Goal: Task Accomplishment & Management: Manage account settings

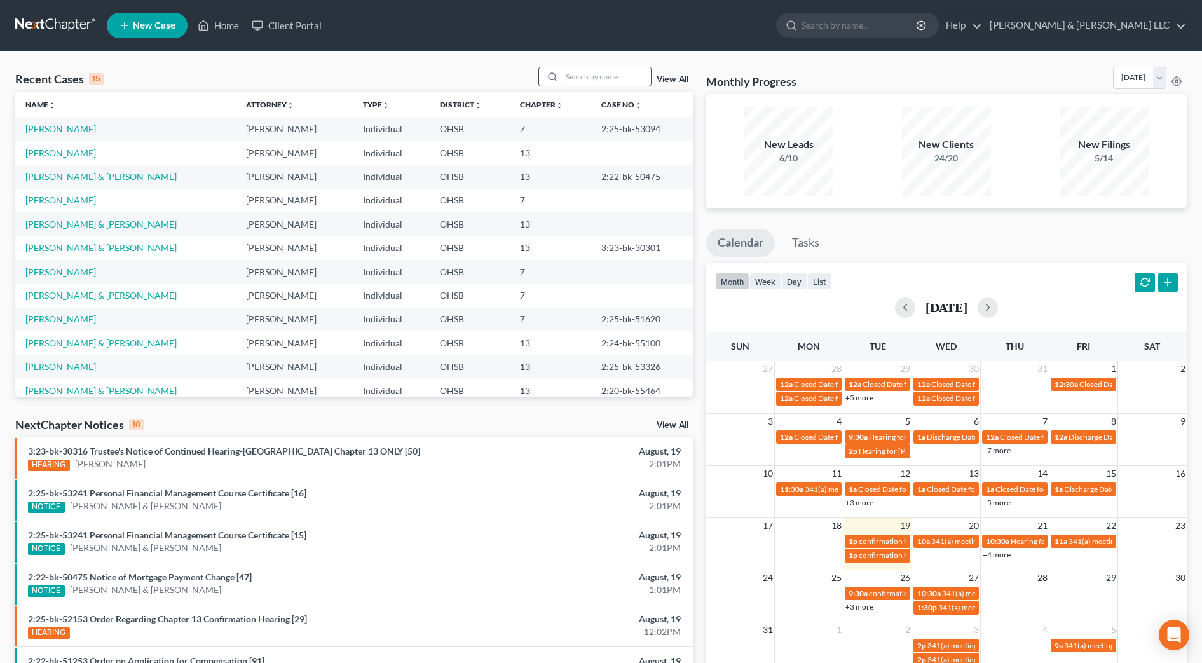
click at [630, 76] on input "search" at bounding box center [606, 76] width 89 height 18
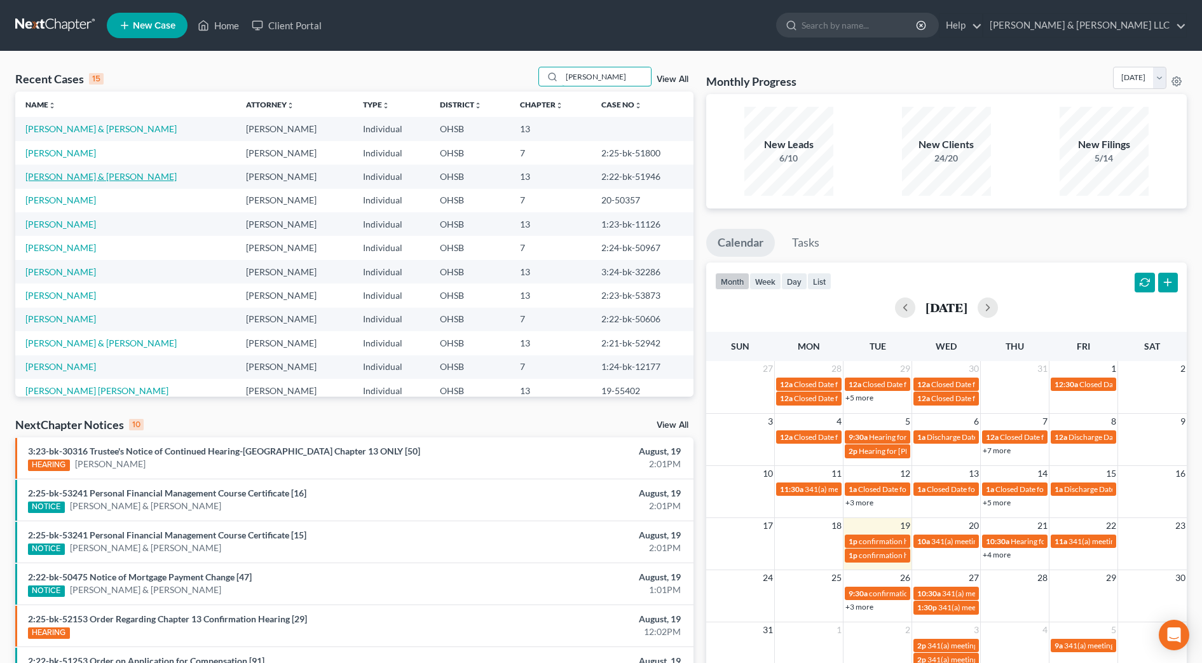
type input "williams"
click at [91, 178] on link "[PERSON_NAME] & [PERSON_NAME]" at bounding box center [100, 176] width 151 height 11
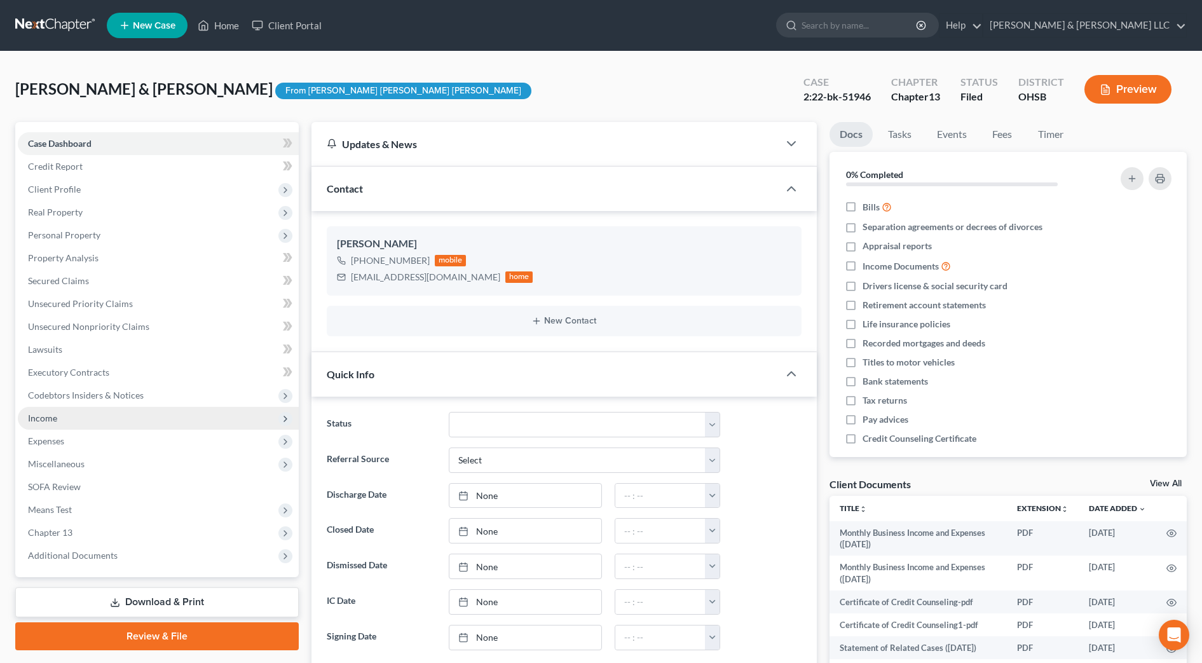
scroll to position [527, 0]
click at [68, 413] on span "Income" at bounding box center [158, 418] width 281 height 23
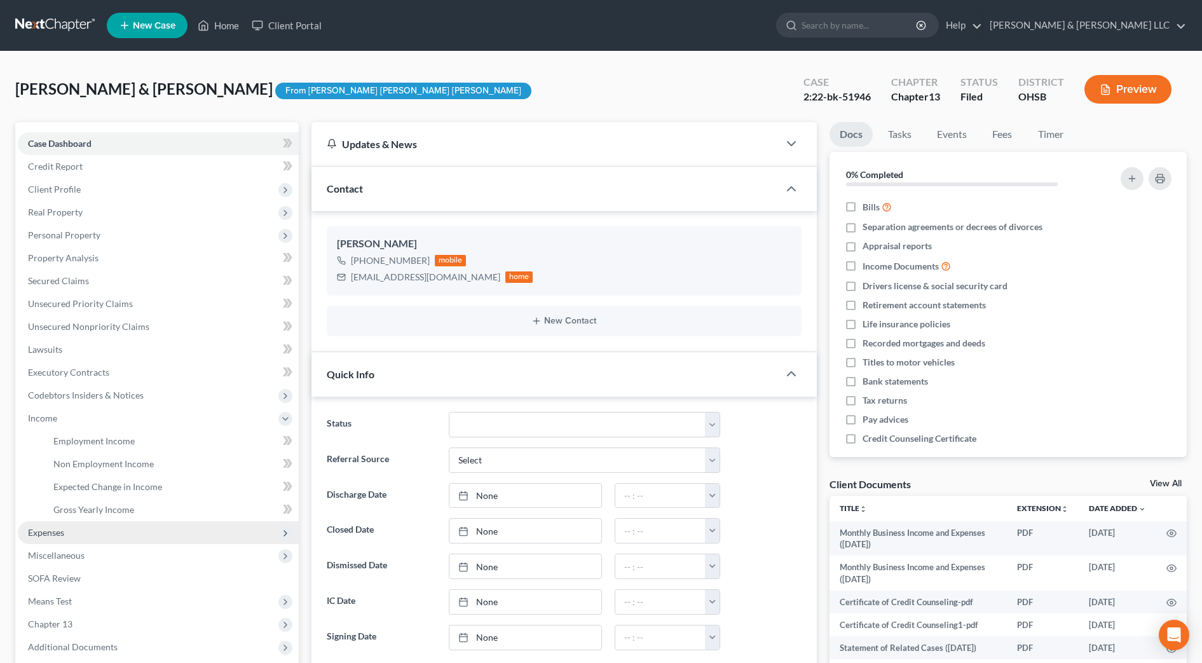
click at [83, 532] on span "Expenses" at bounding box center [158, 532] width 281 height 23
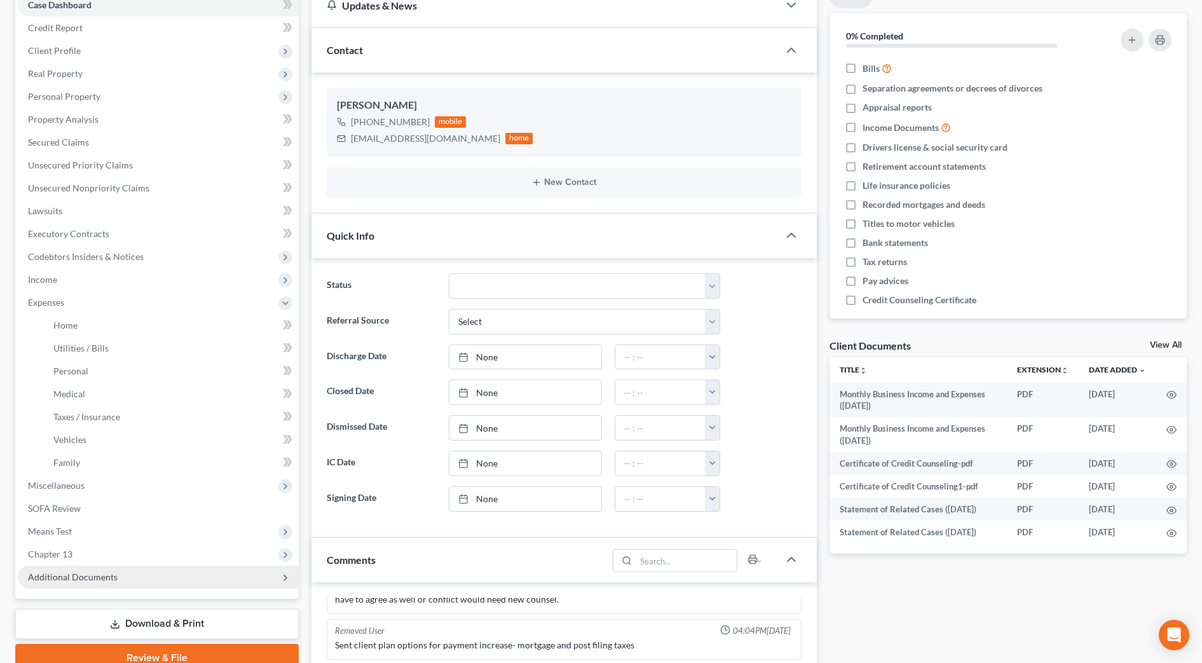
scroll to position [238, 0]
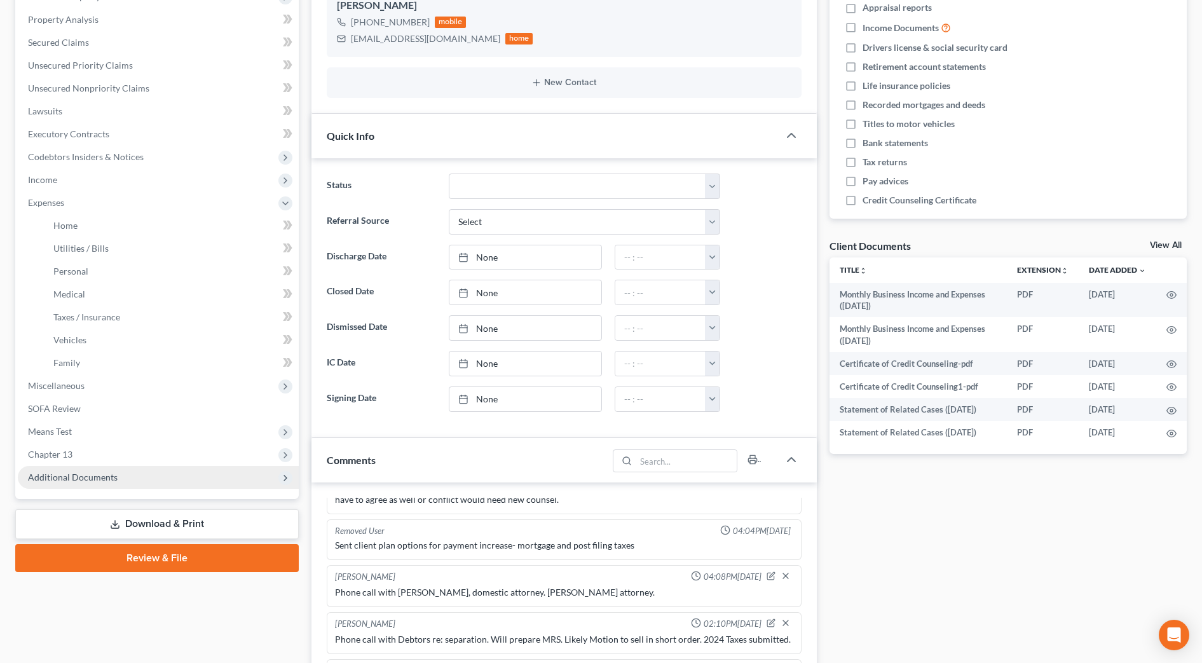
click at [93, 478] on span "Additional Documents" at bounding box center [73, 477] width 90 height 11
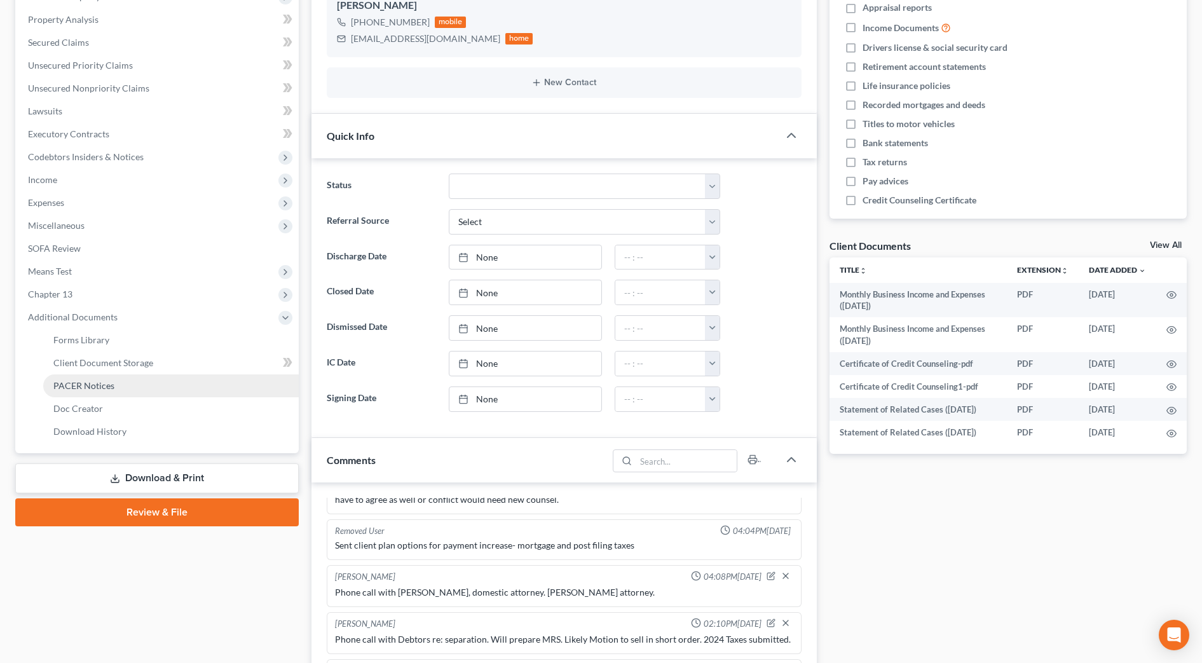
click at [103, 390] on span "PACER Notices" at bounding box center [83, 385] width 61 height 11
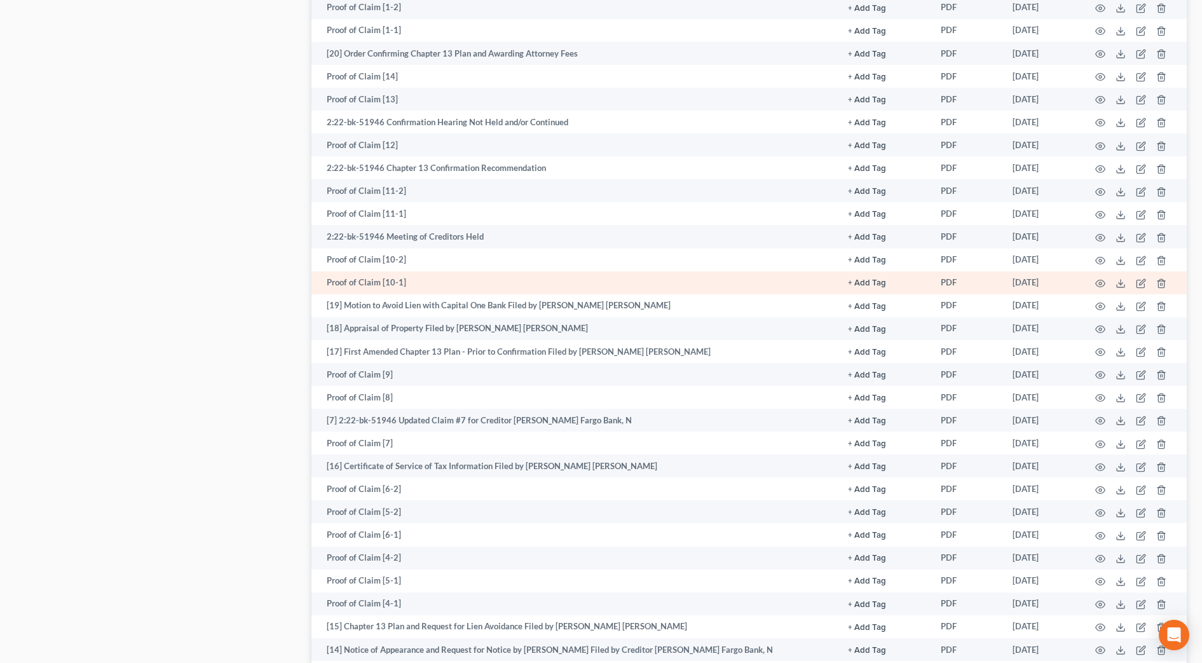
scroll to position [1590, 0]
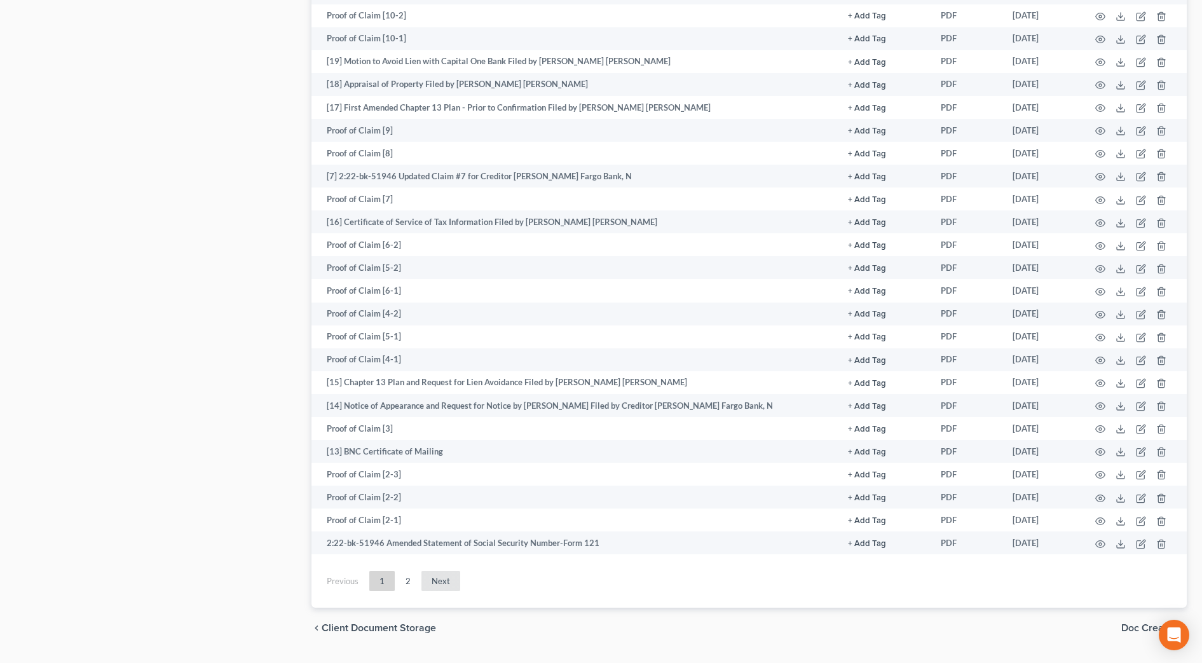
click at [446, 581] on link "Next" at bounding box center [441, 581] width 39 height 20
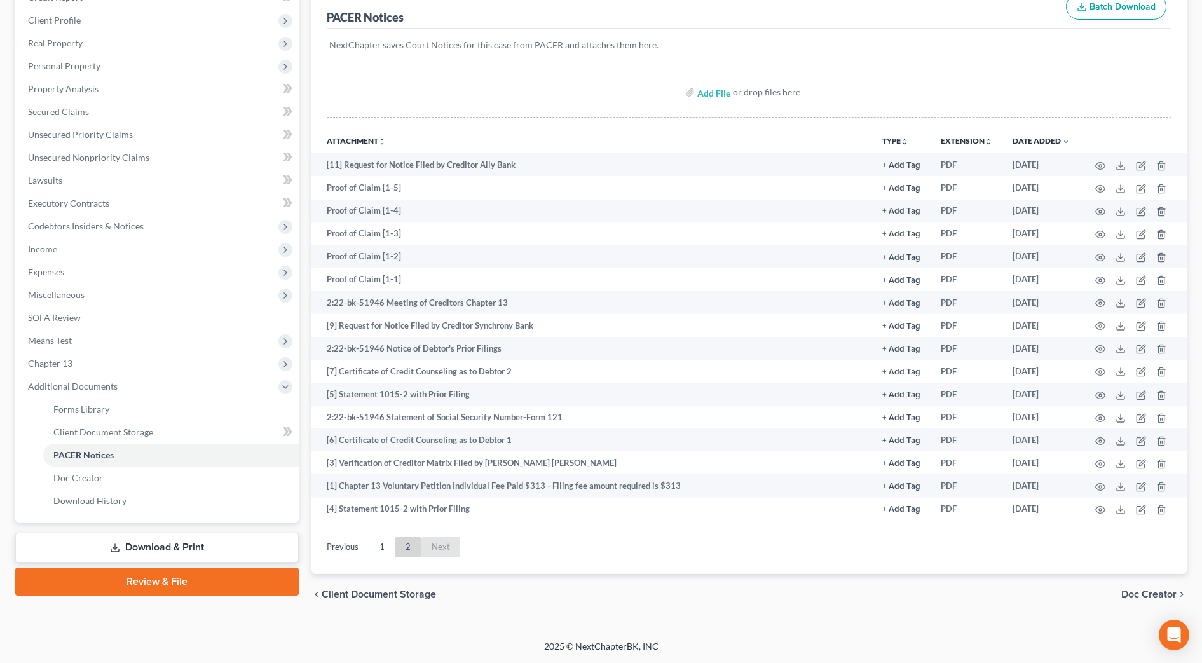
scroll to position [169, 0]
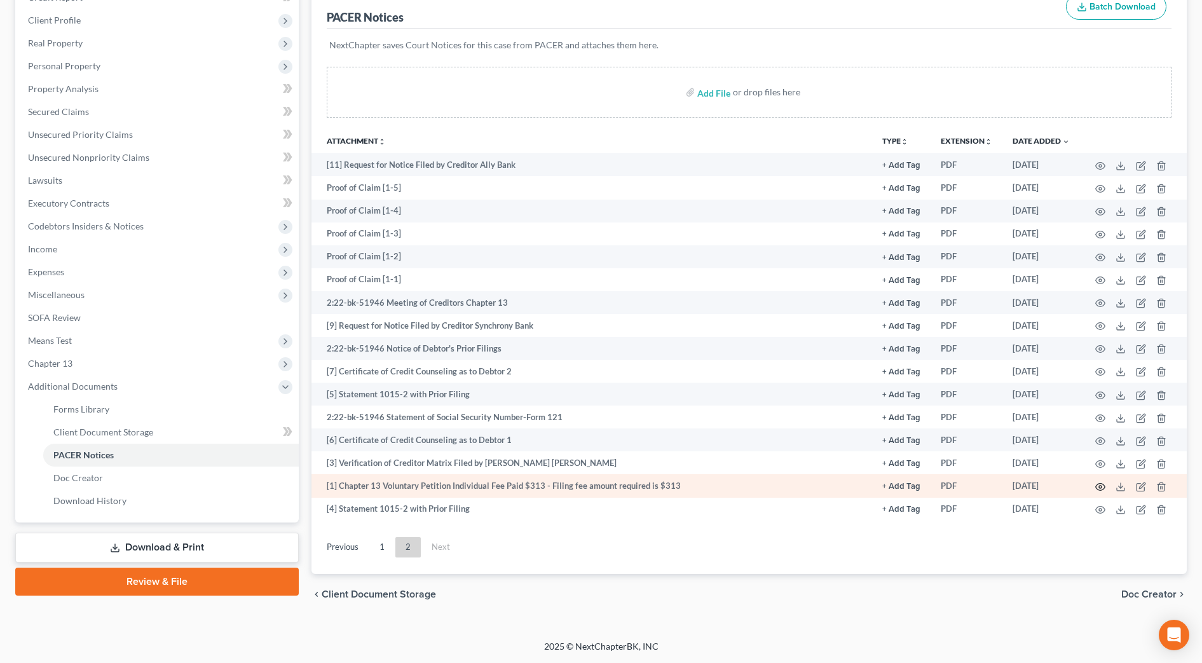
click at [1097, 490] on icon "button" at bounding box center [1101, 487] width 10 height 10
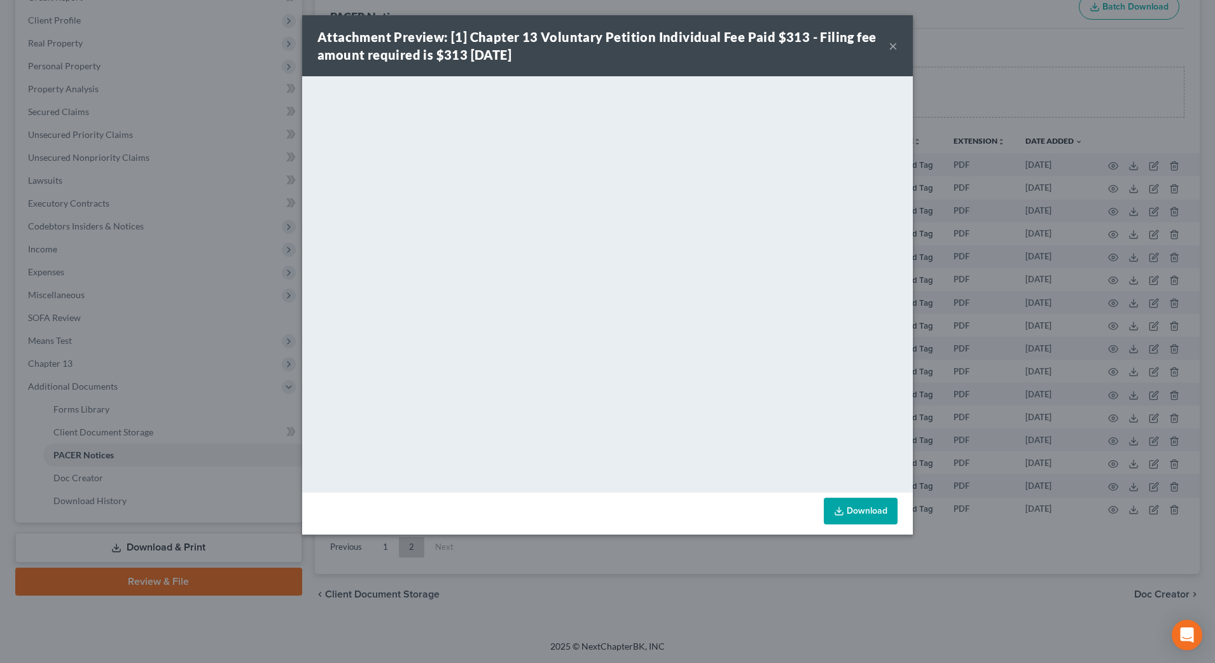
click at [890, 43] on button "×" at bounding box center [892, 45] width 9 height 15
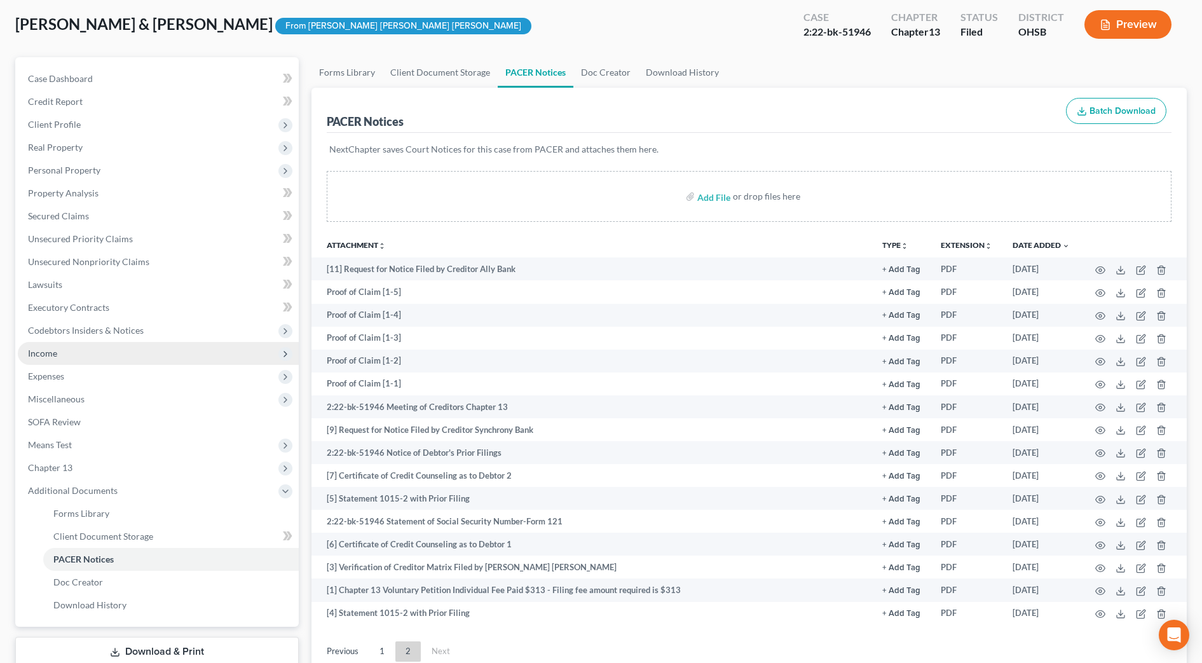
scroll to position [0, 0]
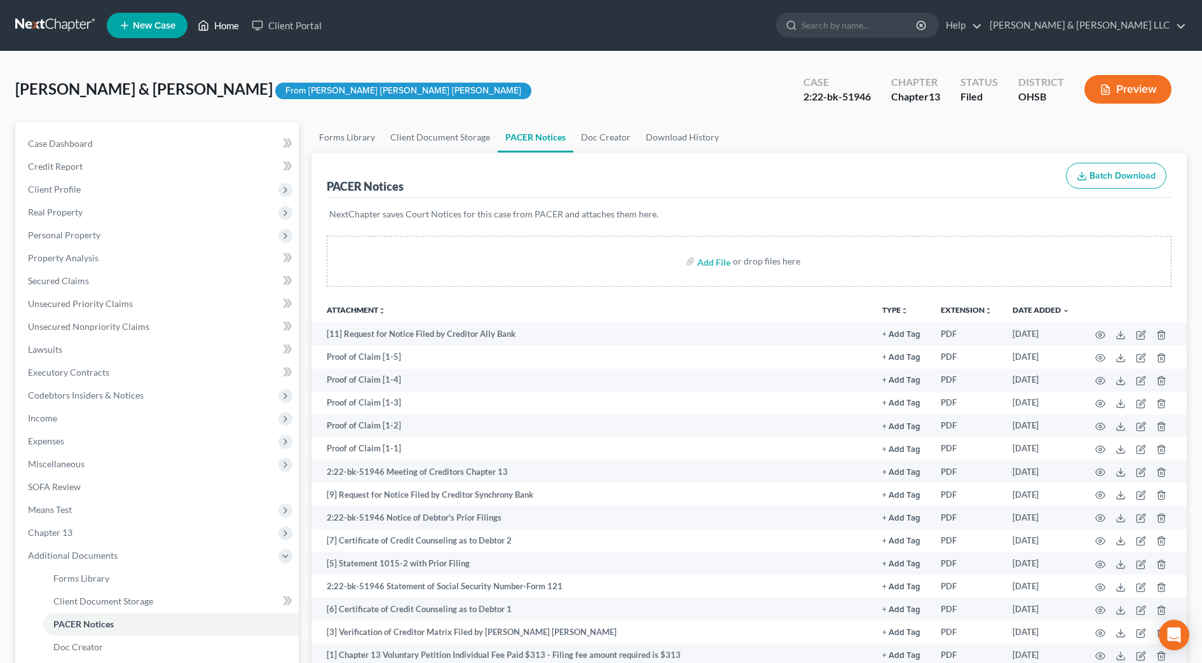
click at [223, 24] on link "Home" at bounding box center [218, 25] width 54 height 23
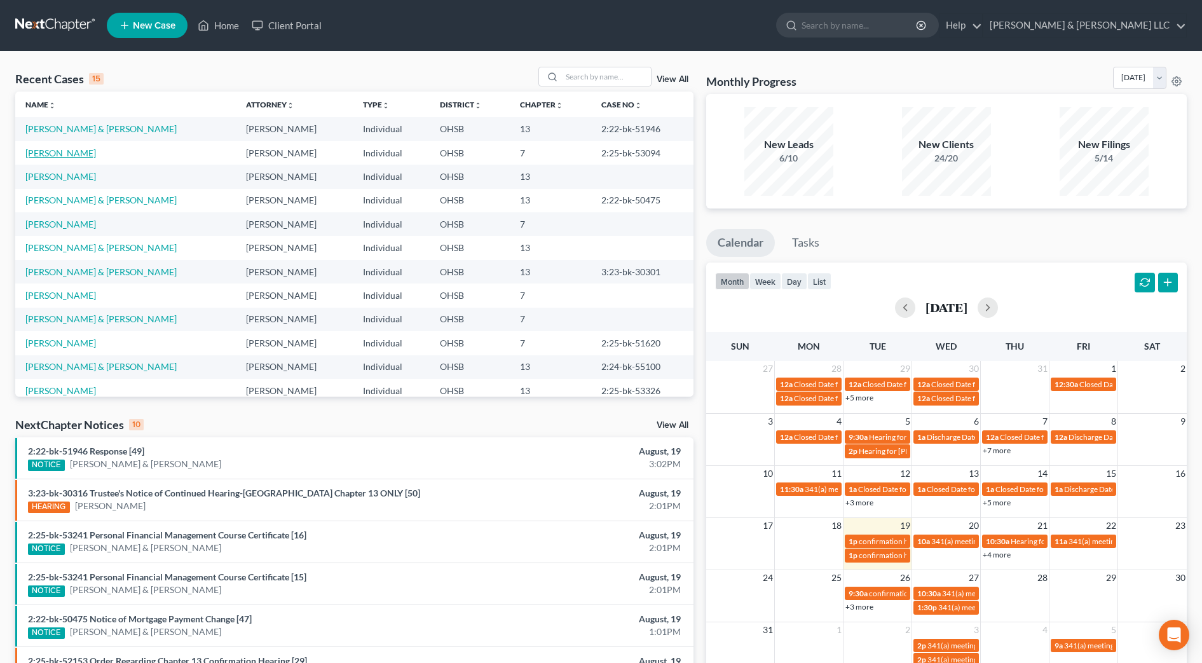
click at [74, 155] on link "[PERSON_NAME]" at bounding box center [60, 153] width 71 height 11
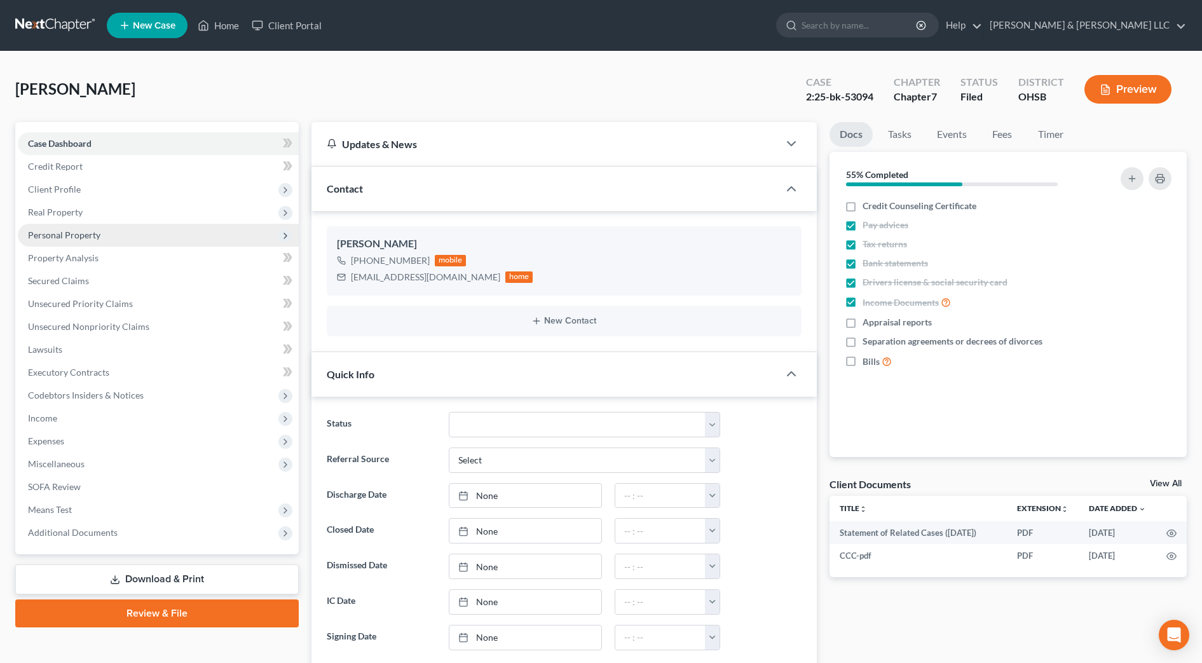
click at [124, 236] on span "Personal Property" at bounding box center [158, 235] width 281 height 23
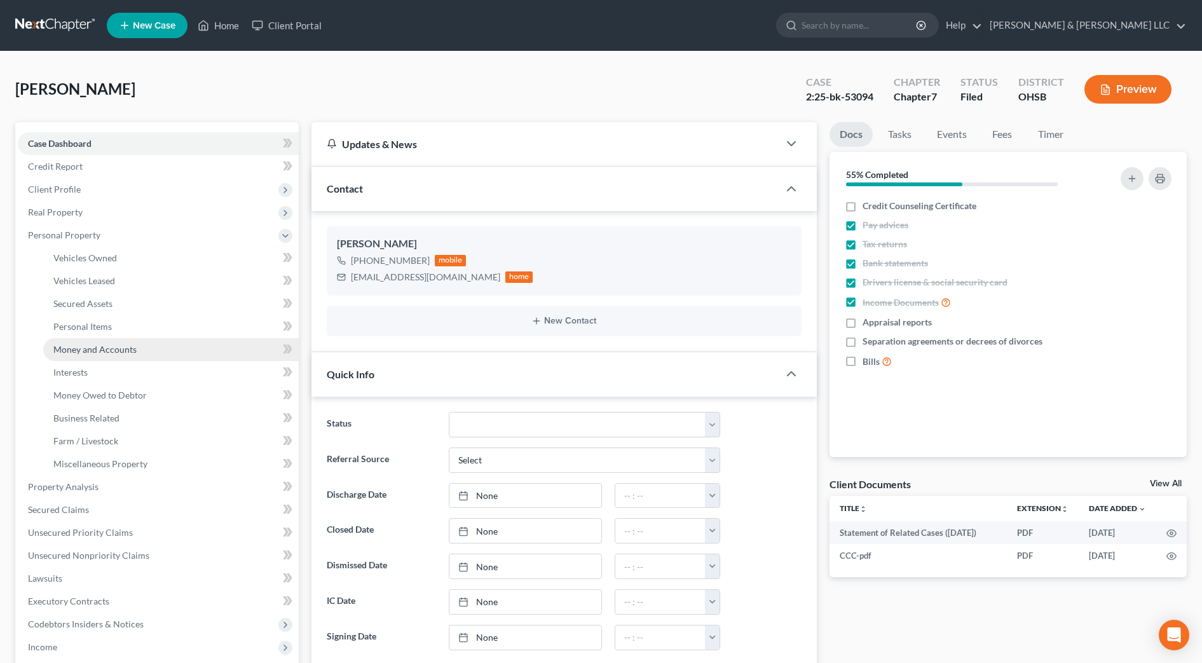
drag, startPoint x: 124, startPoint y: 347, endPoint x: 130, endPoint y: 348, distance: 6.5
click at [125, 348] on span "Money and Accounts" at bounding box center [94, 349] width 83 height 11
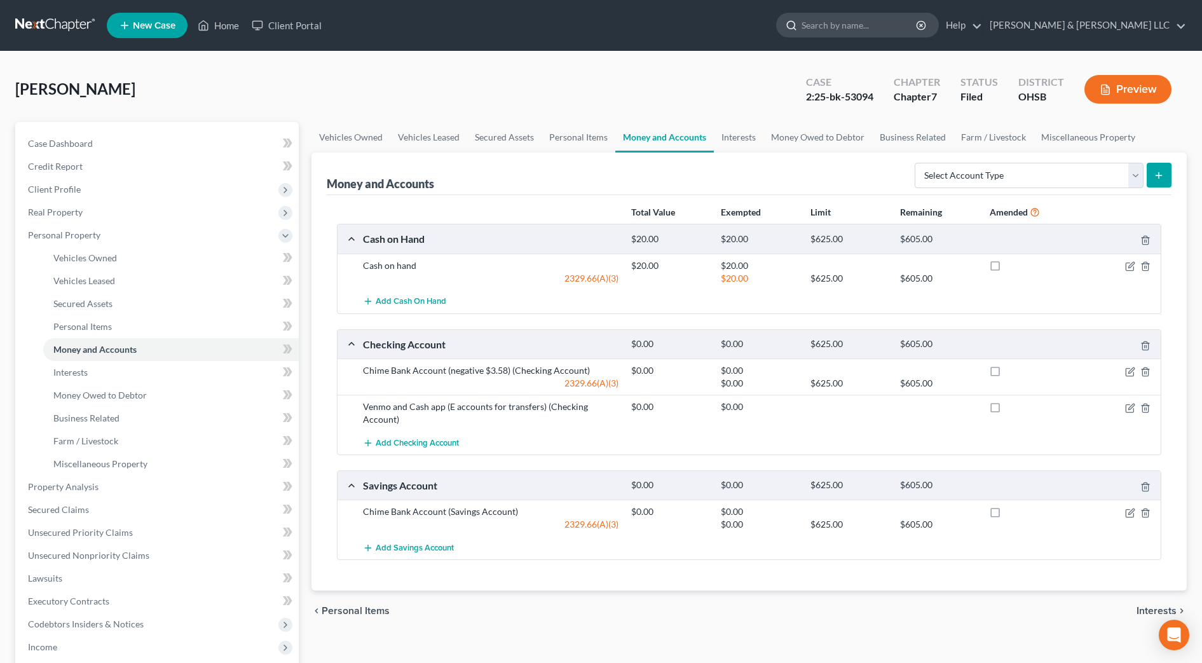
click at [877, 29] on input "search" at bounding box center [860, 25] width 116 height 24
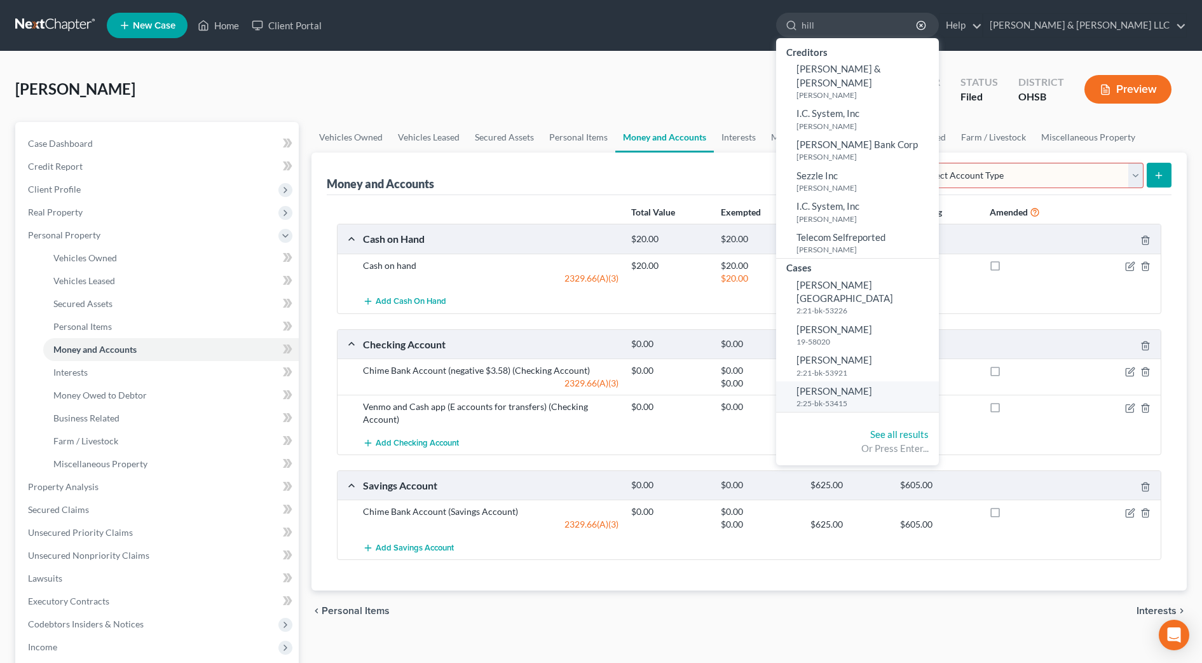
type input "hill"
click at [872, 385] on span "[PERSON_NAME]" at bounding box center [835, 390] width 76 height 11
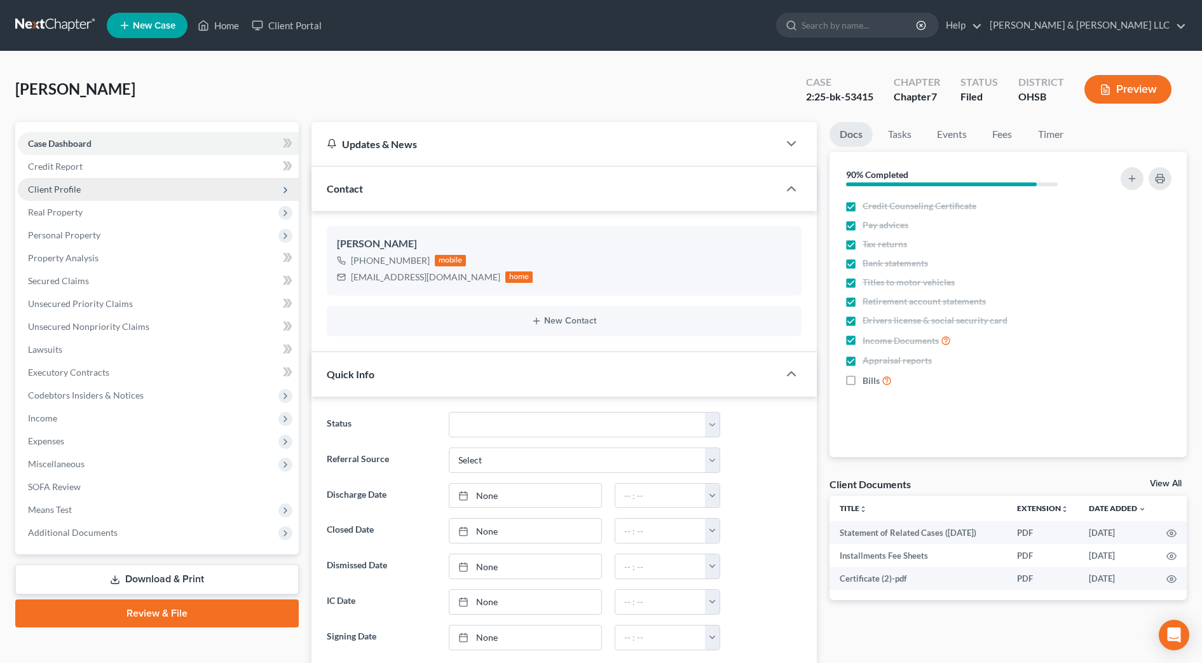
click at [88, 182] on span "Client Profile" at bounding box center [158, 189] width 281 height 23
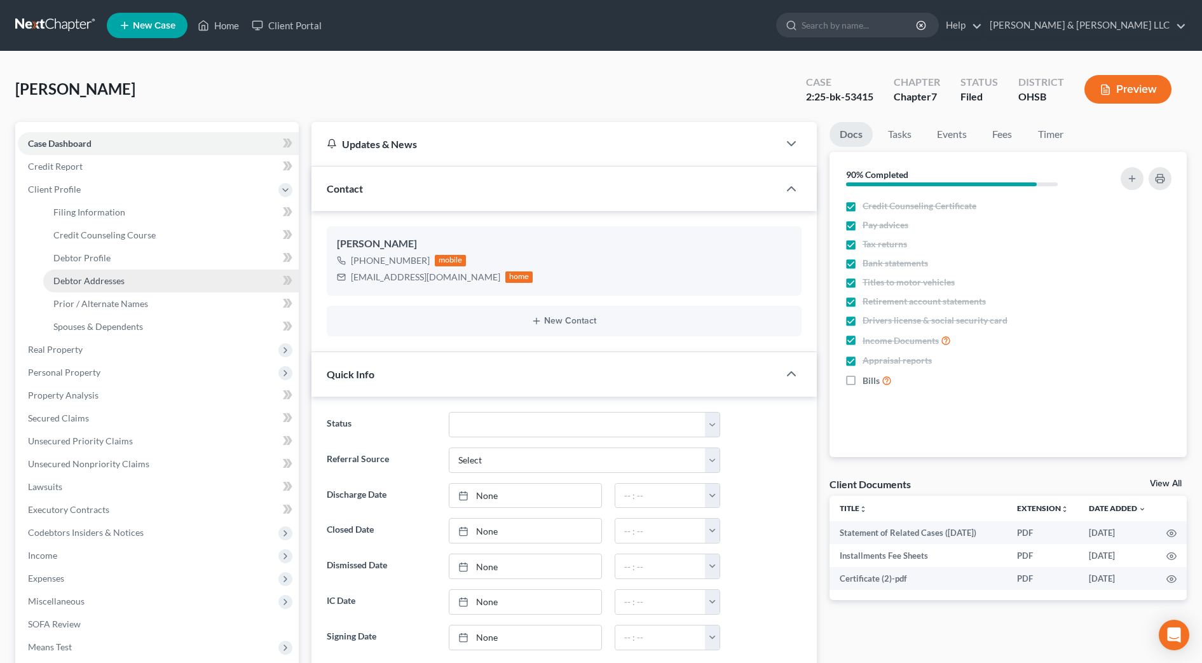
click at [100, 277] on span "Debtor Addresses" at bounding box center [88, 280] width 71 height 11
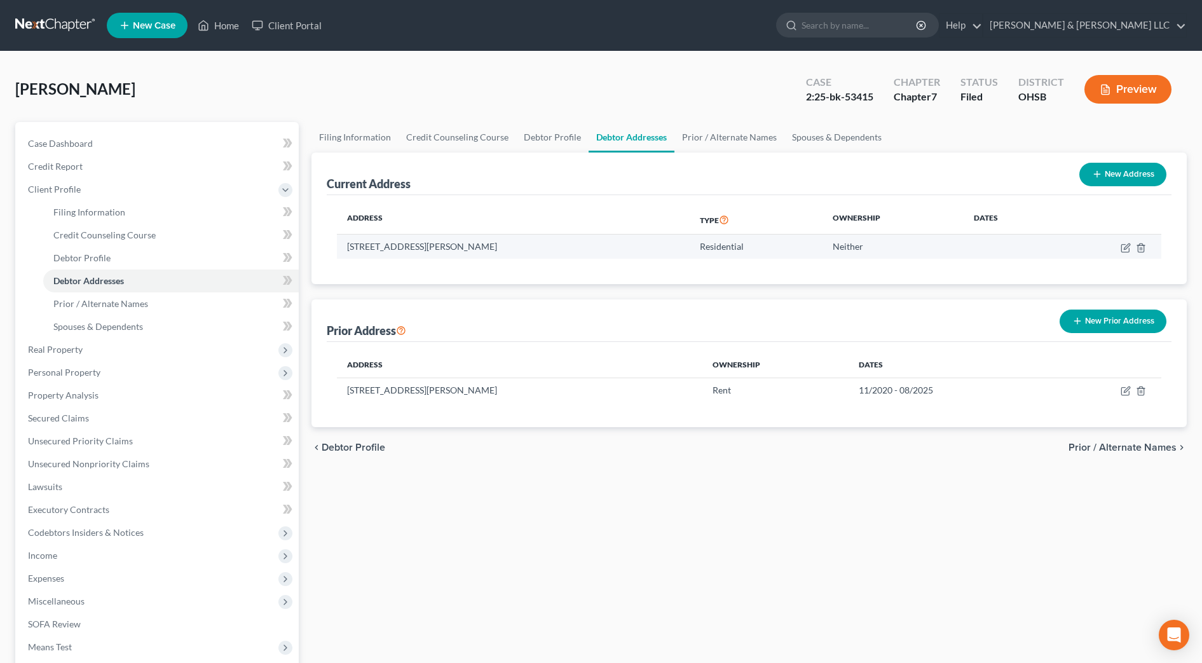
drag, startPoint x: 513, startPoint y: 244, endPoint x: 340, endPoint y: 245, distance: 172.3
click at [340, 245] on td "71 Roxbury Dr., Pickerington, OH 43147" at bounding box center [513, 247] width 353 height 24
copy td "71 Roxbury Dr., Pickerington, OH 43147"
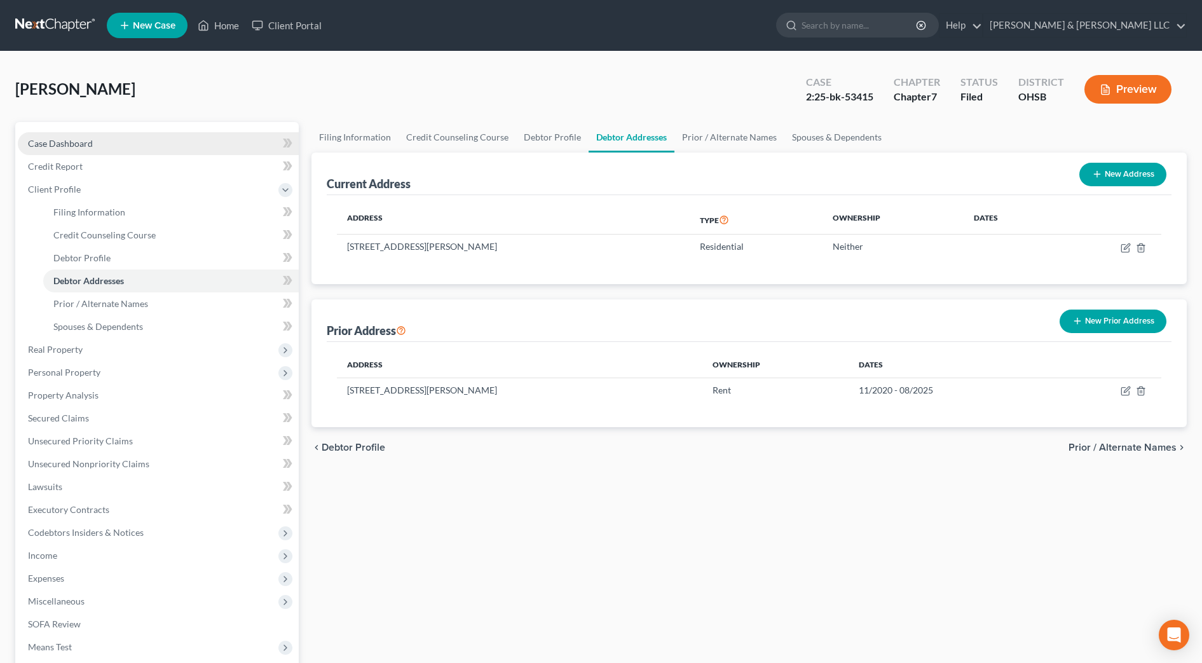
click at [105, 148] on link "Case Dashboard" at bounding box center [158, 143] width 281 height 23
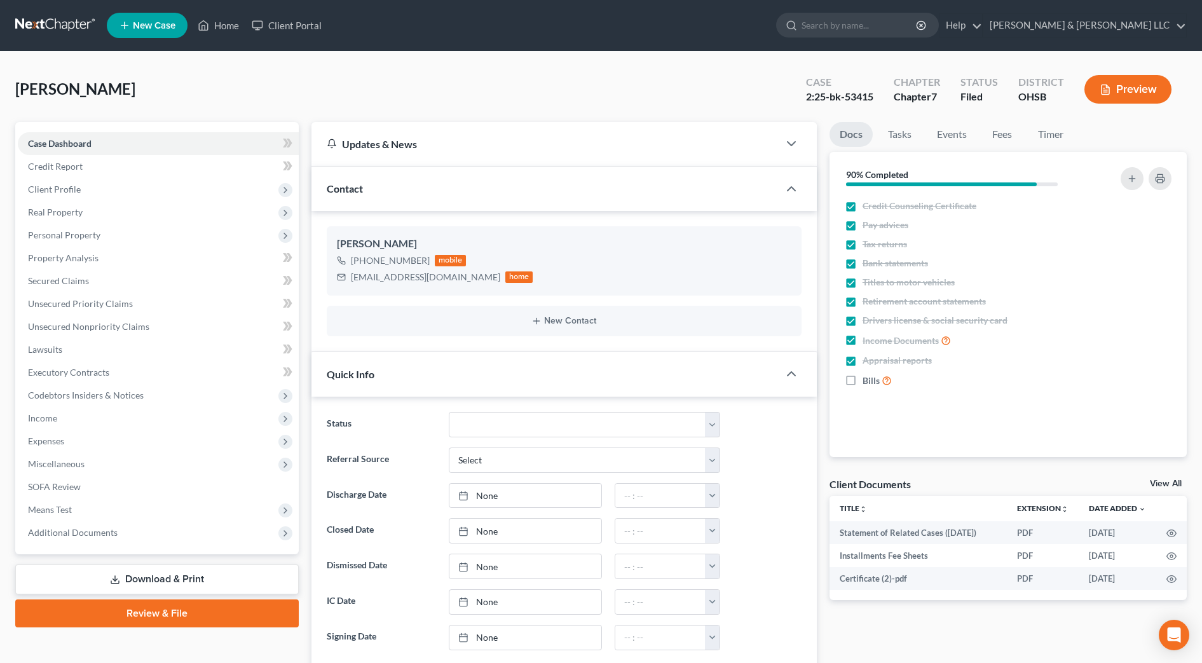
scroll to position [318, 0]
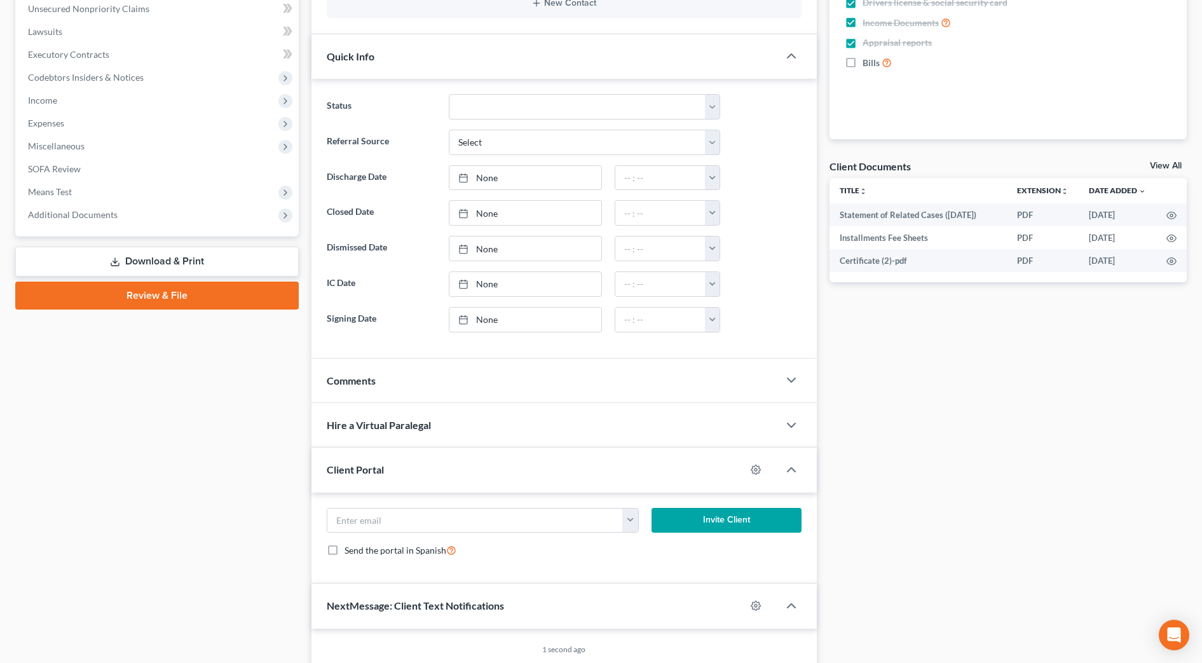
click at [469, 382] on div "Comments" at bounding box center [545, 381] width 467 height 44
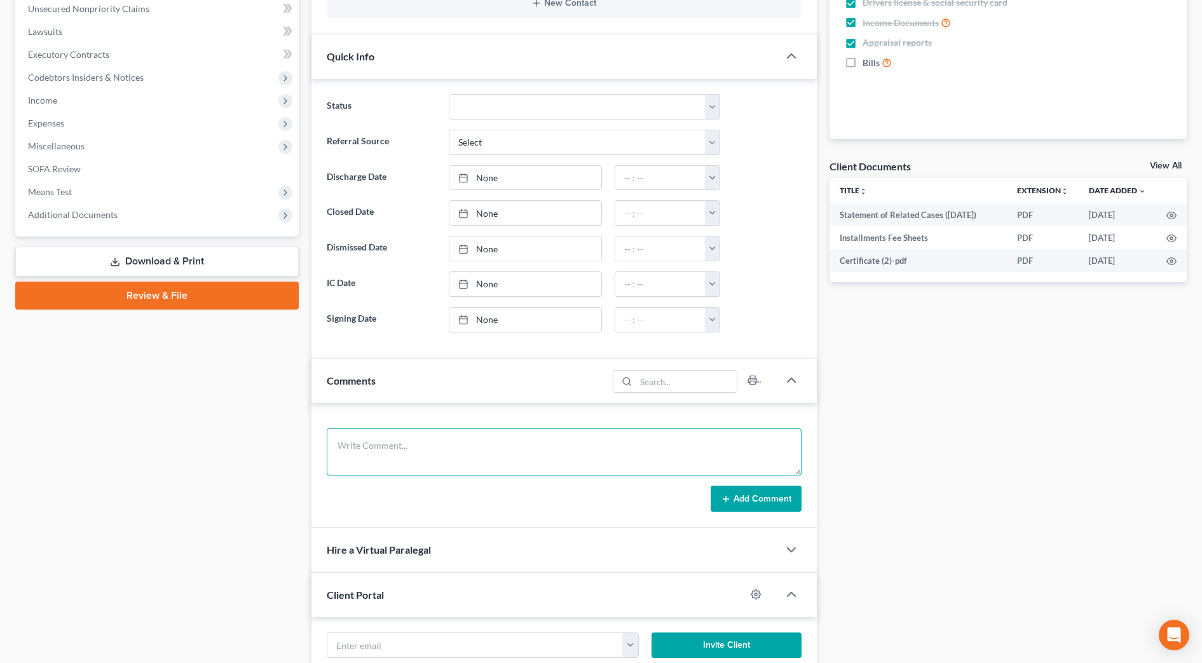
click at [422, 441] on textarea at bounding box center [564, 452] width 475 height 47
type textarea "Sent Reaff to client."
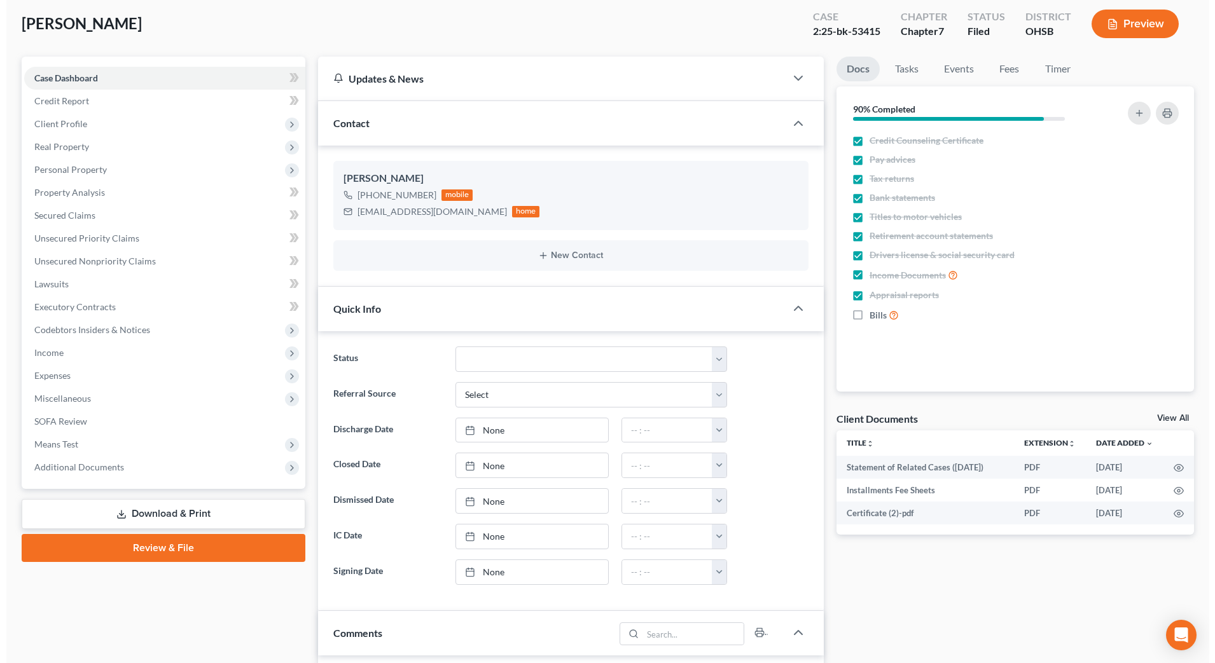
scroll to position [0, 0]
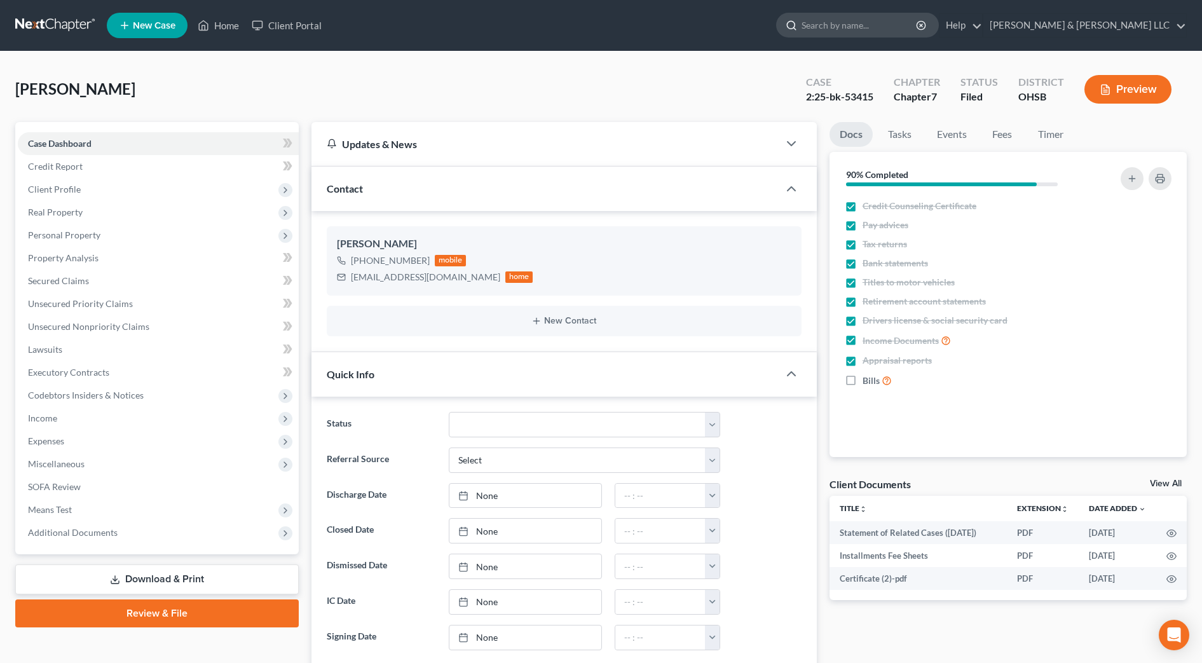
click at [904, 27] on input "search" at bounding box center [860, 25] width 116 height 24
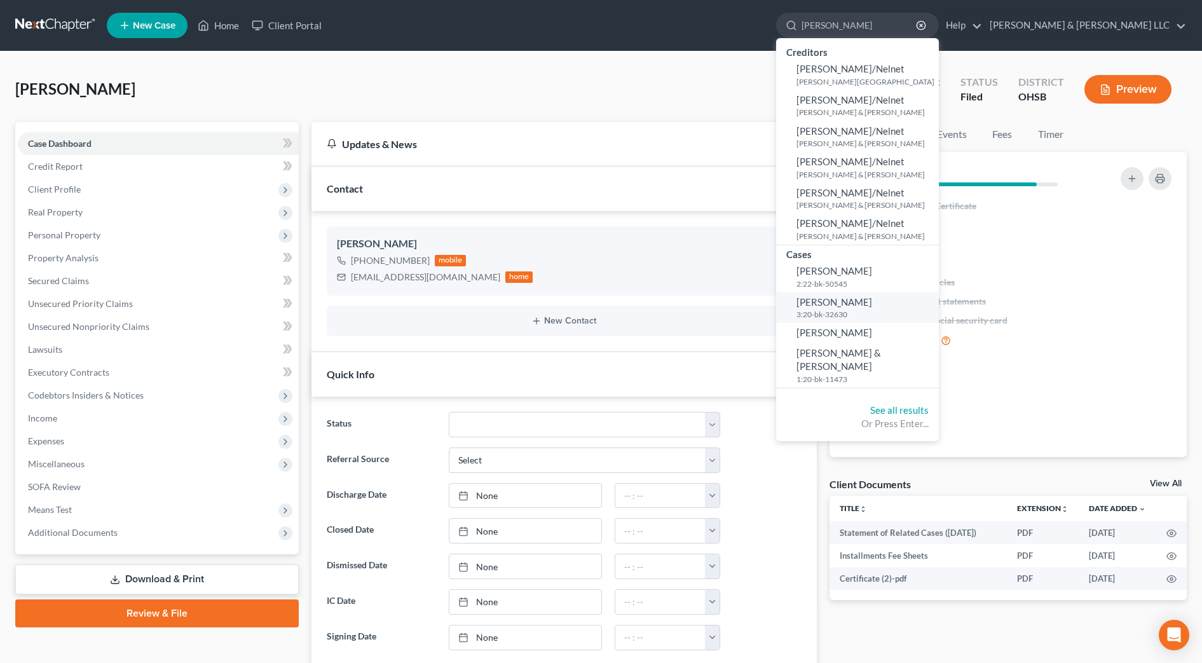
type input "[PERSON_NAME]"
click at [872, 270] on span "[PERSON_NAME]" at bounding box center [835, 270] width 76 height 11
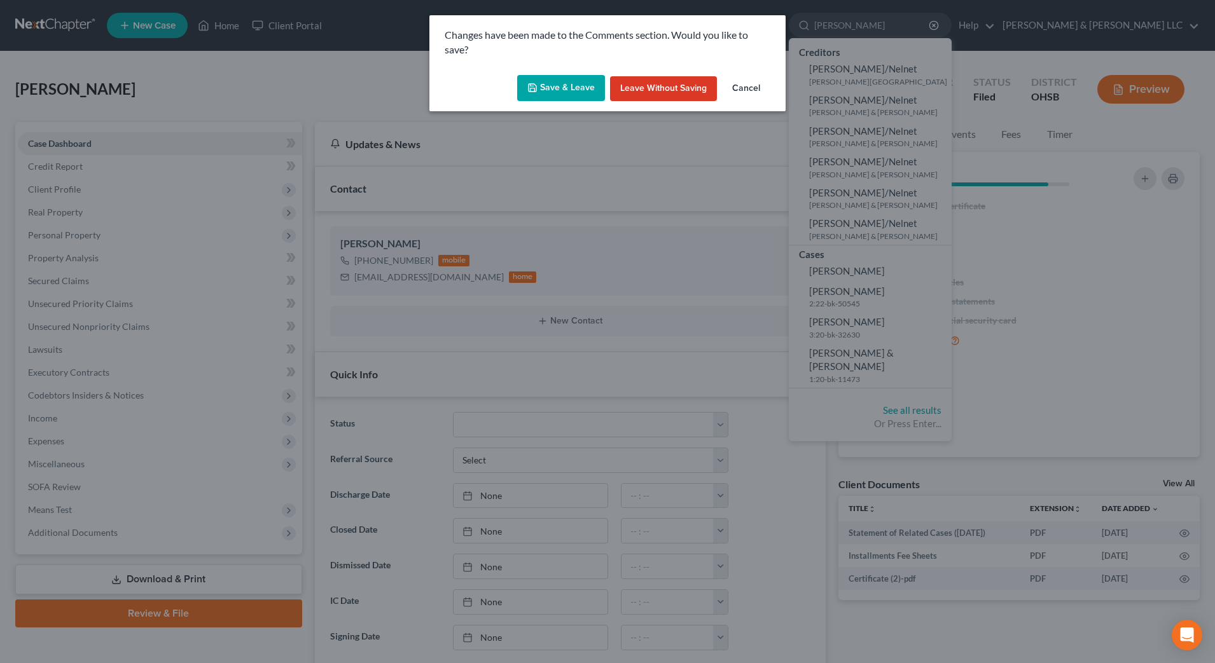
click at [748, 92] on button "Cancel" at bounding box center [746, 88] width 48 height 25
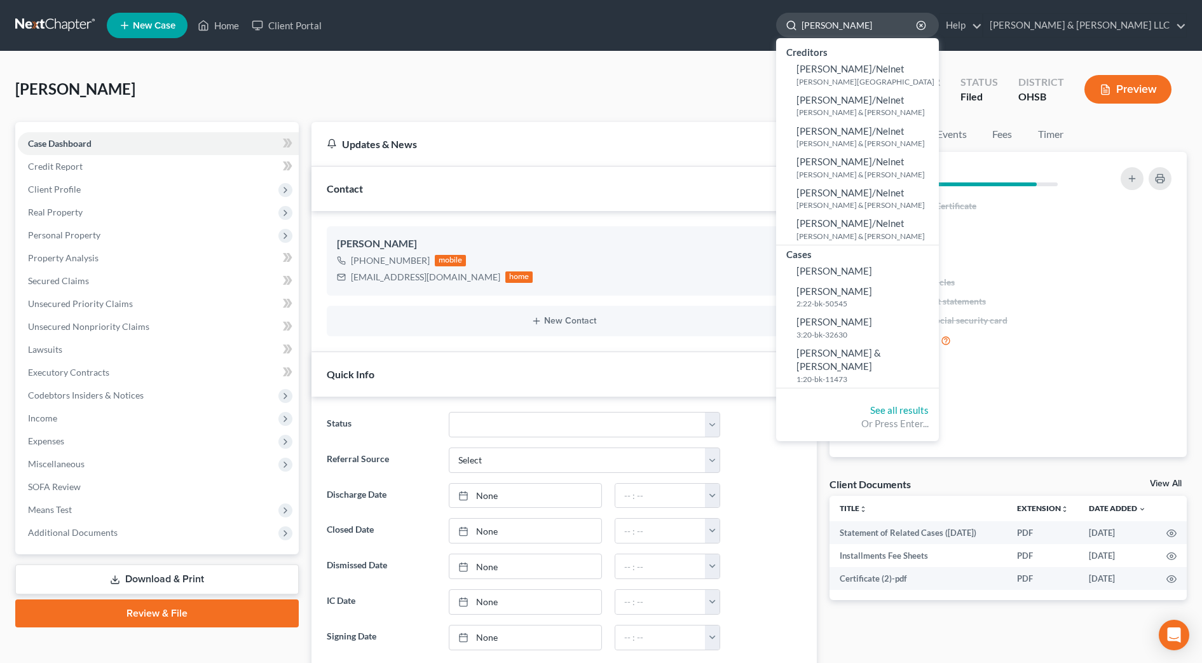
click at [908, 32] on input "[PERSON_NAME]" at bounding box center [860, 25] width 116 height 24
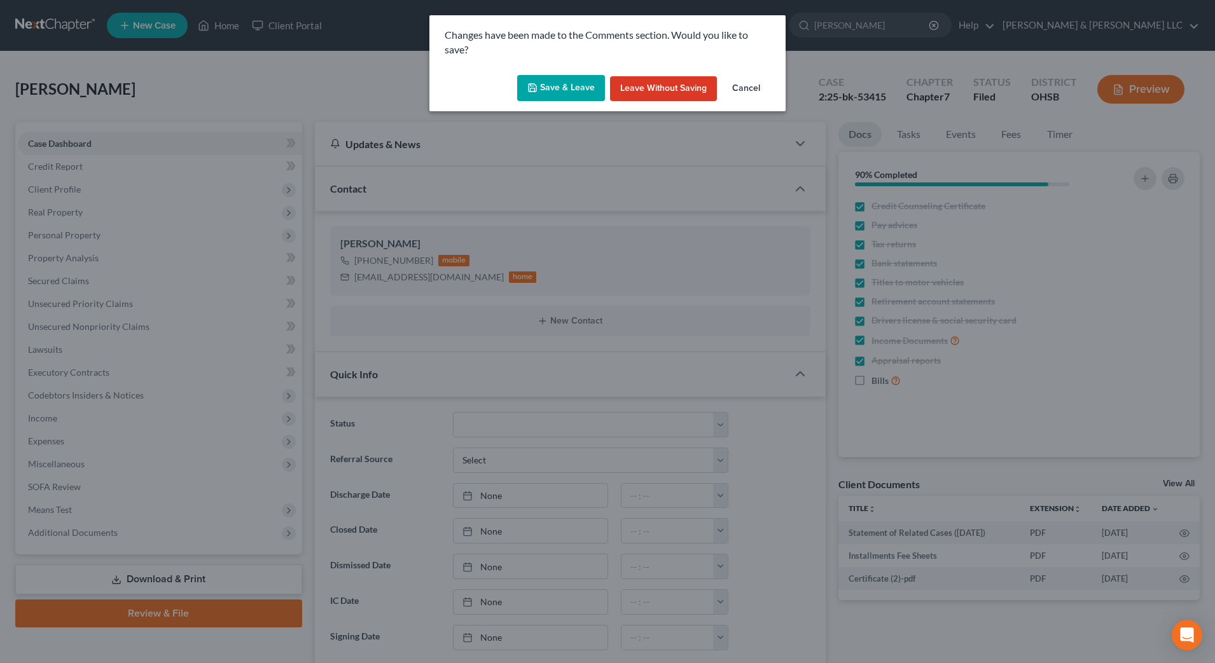
click at [574, 85] on button "Save & Leave" at bounding box center [561, 88] width 88 height 27
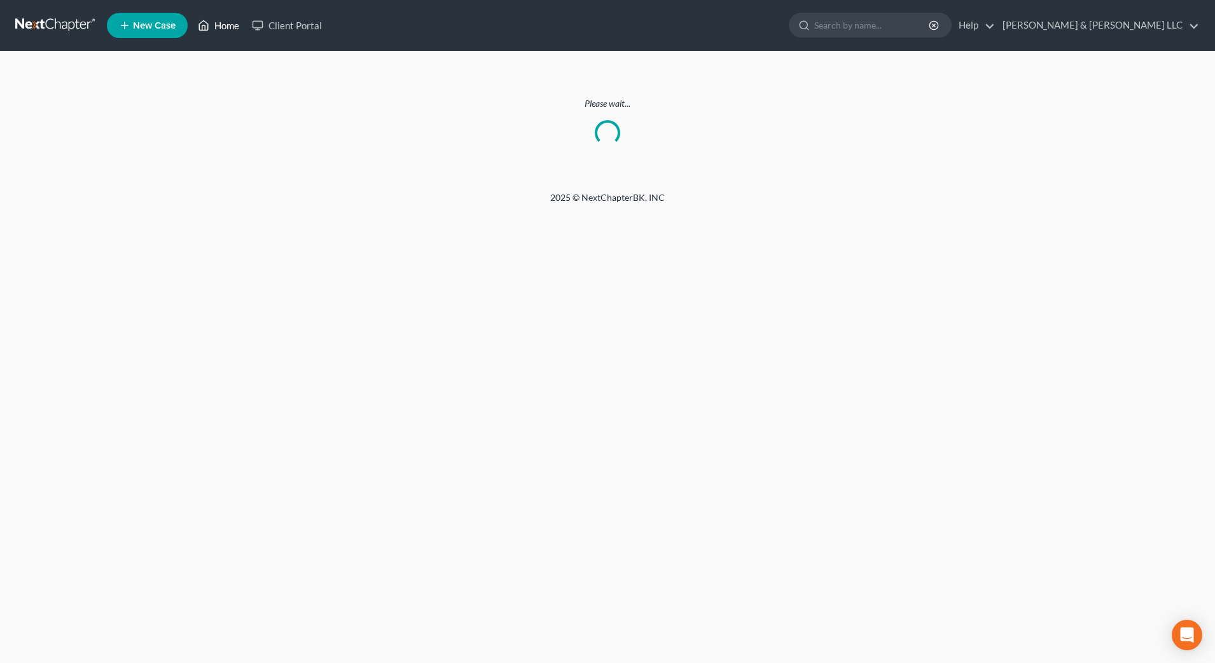
click at [231, 20] on link "Home" at bounding box center [218, 25] width 54 height 23
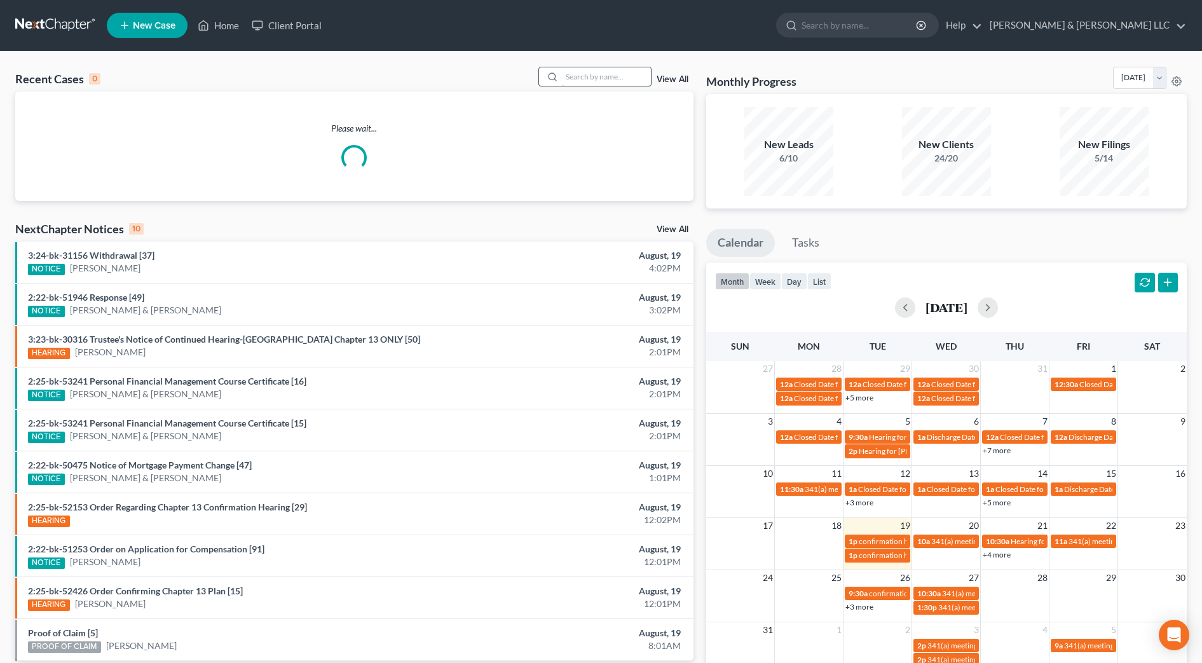
click at [634, 72] on input "search" at bounding box center [606, 76] width 89 height 18
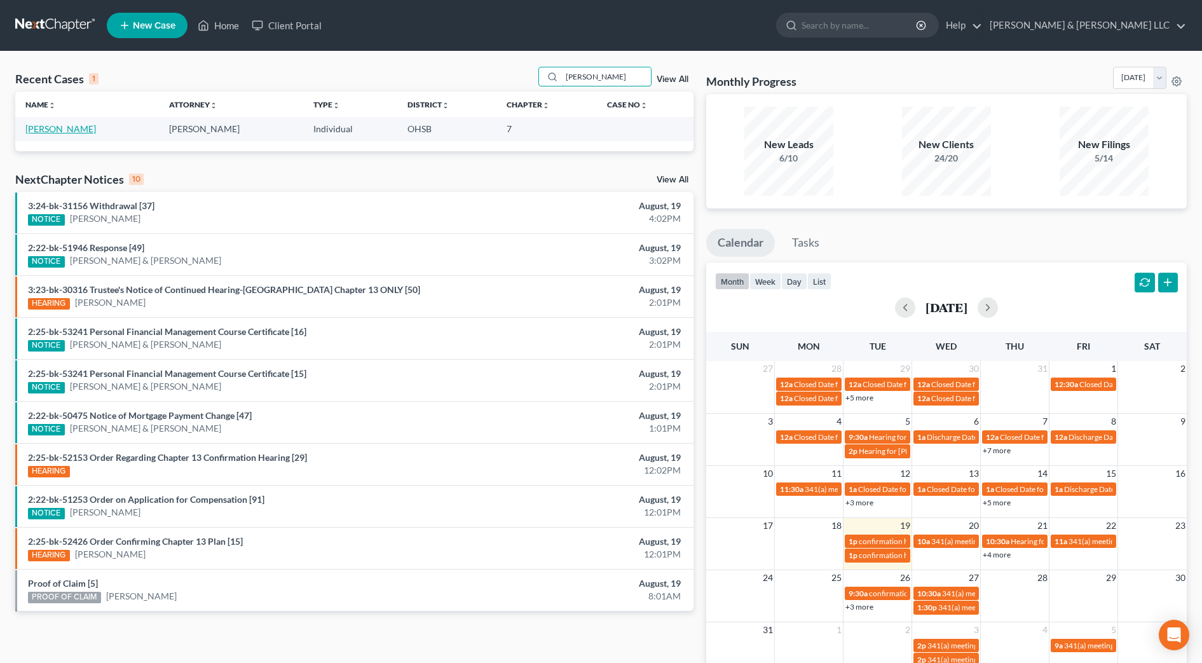
type input "[PERSON_NAME]"
click at [54, 126] on link "[PERSON_NAME]" at bounding box center [60, 128] width 71 height 11
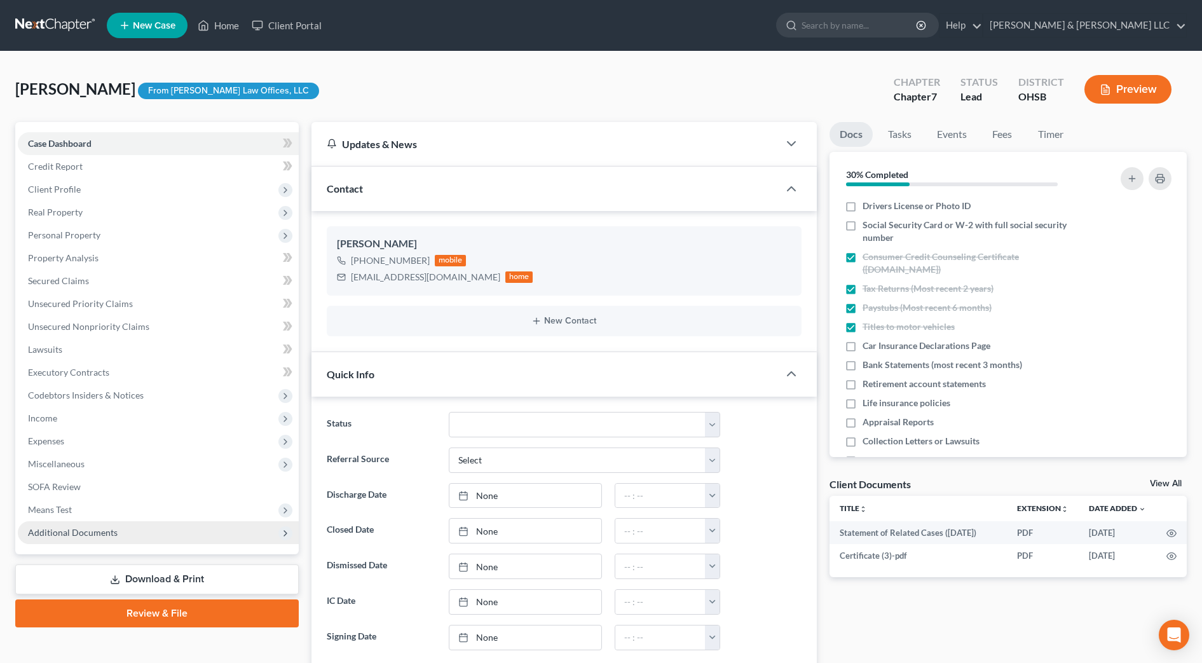
click at [59, 531] on span "Additional Documents" at bounding box center [73, 532] width 90 height 11
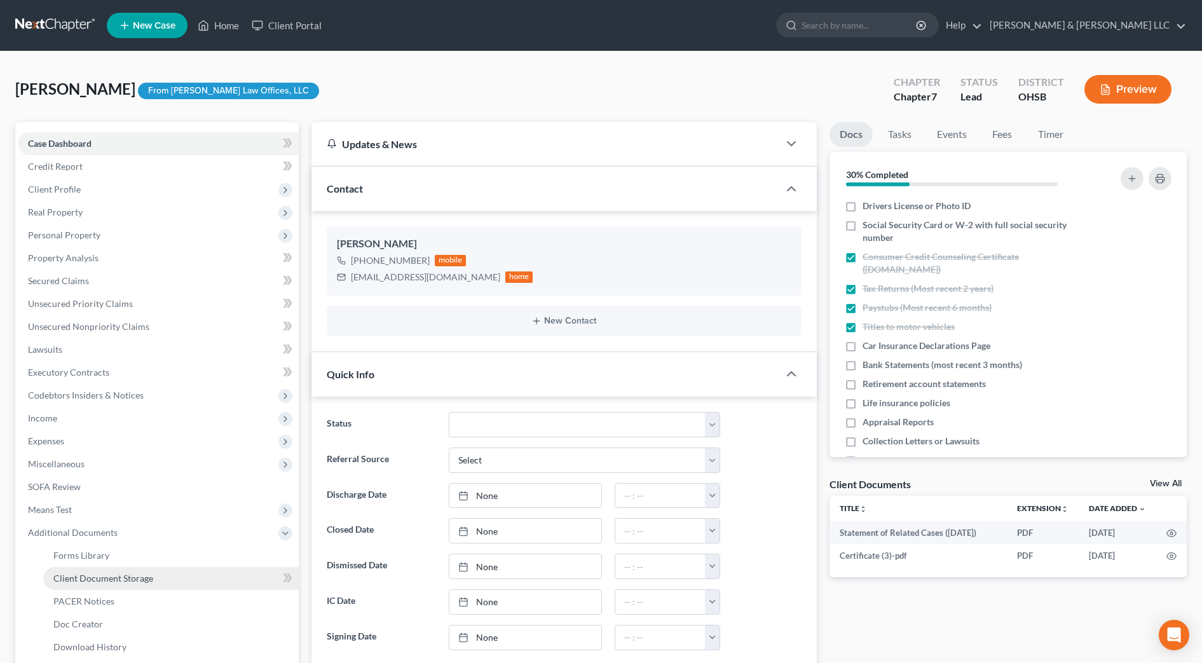
click at [80, 574] on span "Client Document Storage" at bounding box center [103, 578] width 100 height 11
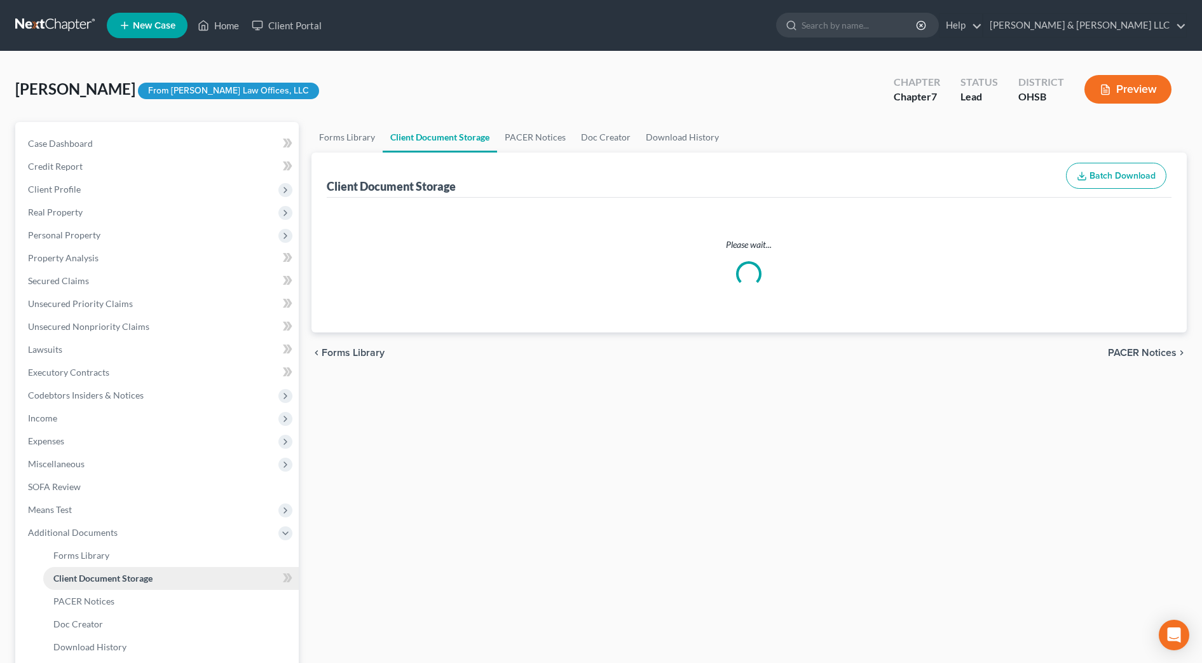
select select "7"
select select "52"
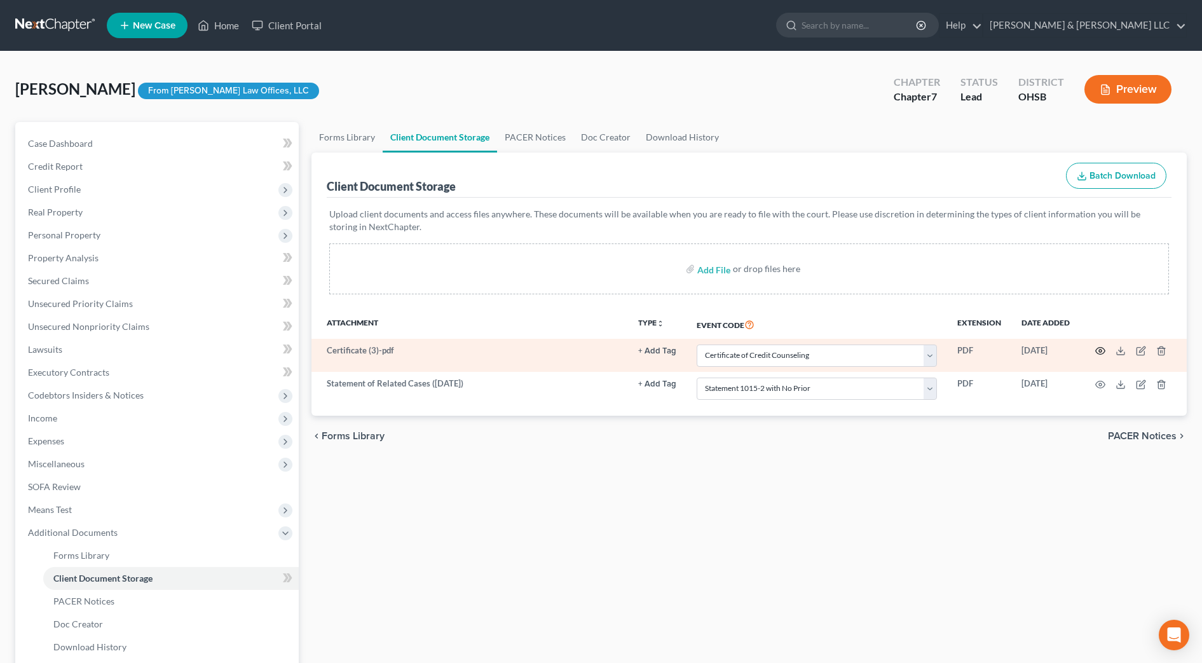
click at [1101, 352] on circle "button" at bounding box center [1100, 351] width 3 height 3
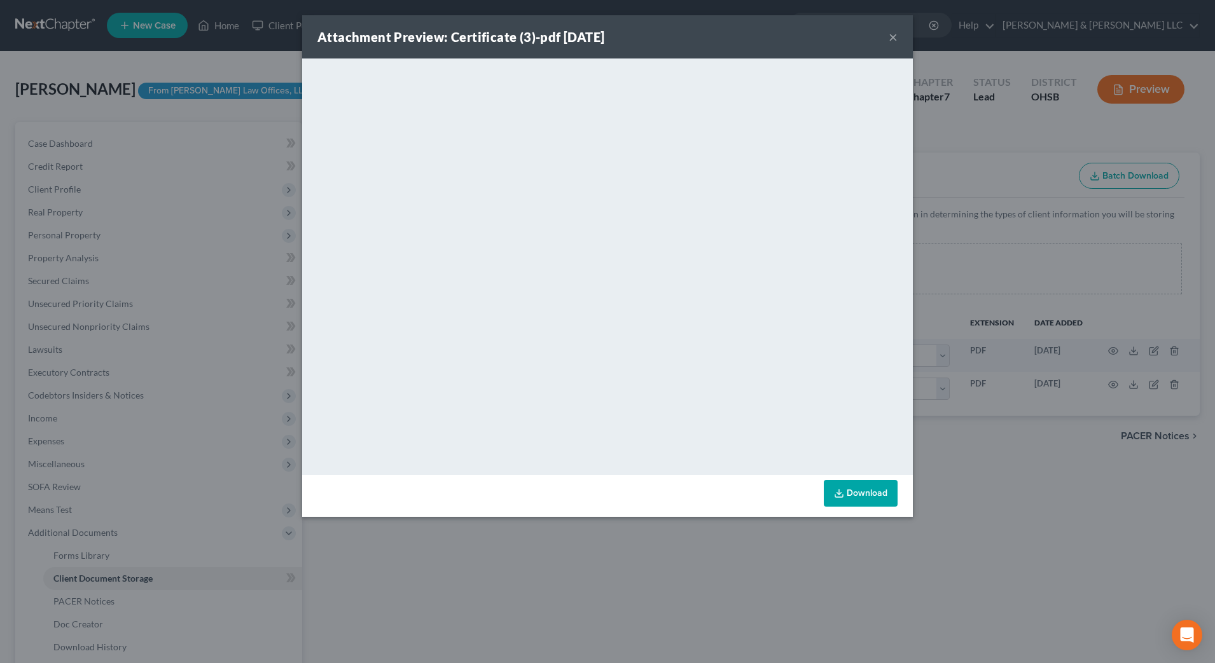
click at [894, 38] on button "×" at bounding box center [892, 36] width 9 height 15
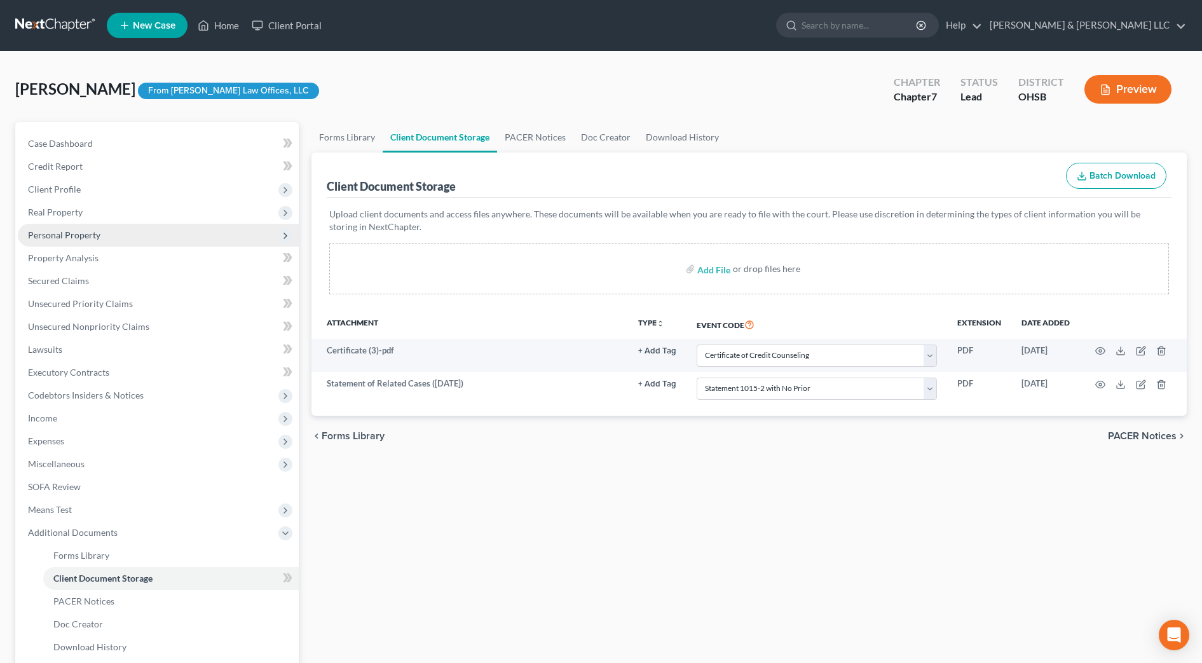
click at [50, 231] on span "Personal Property" at bounding box center [64, 235] width 72 height 11
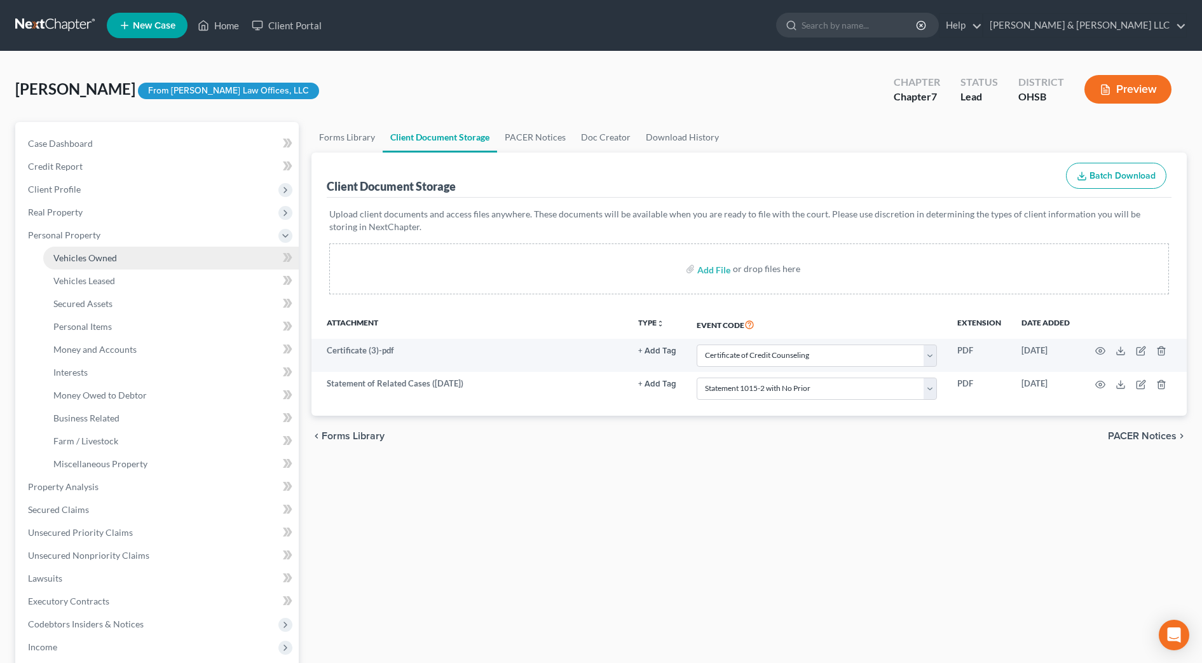
click at [59, 252] on span "Vehicles Owned" at bounding box center [85, 257] width 64 height 11
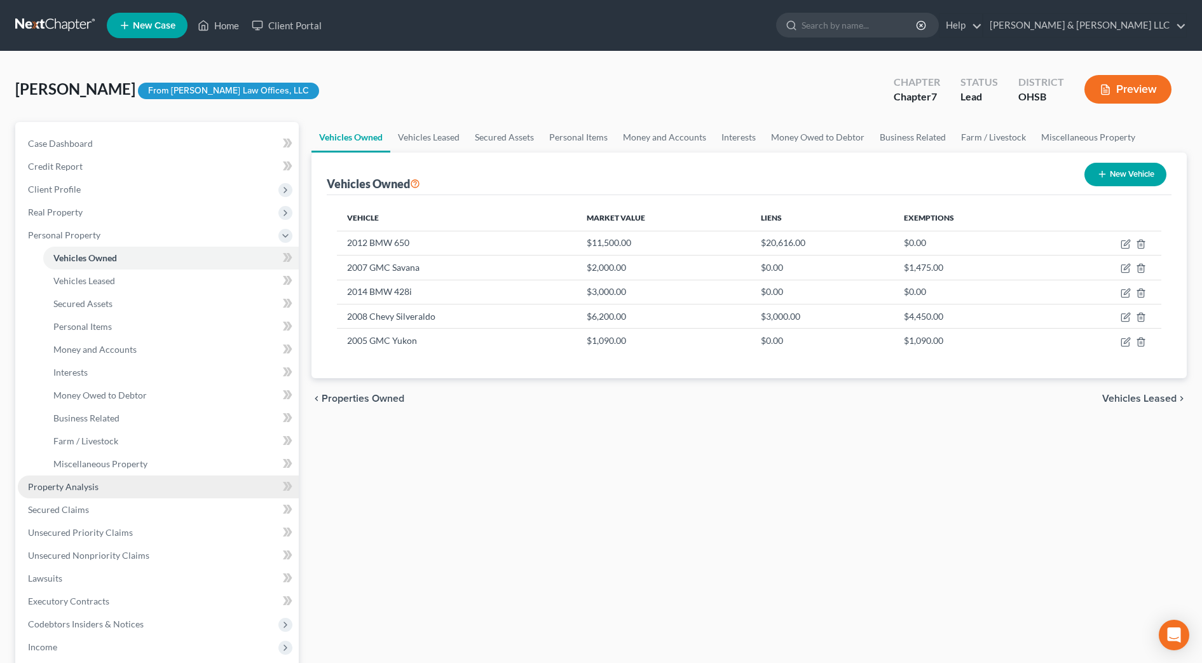
click at [90, 493] on link "Property Analysis" at bounding box center [158, 487] width 281 height 23
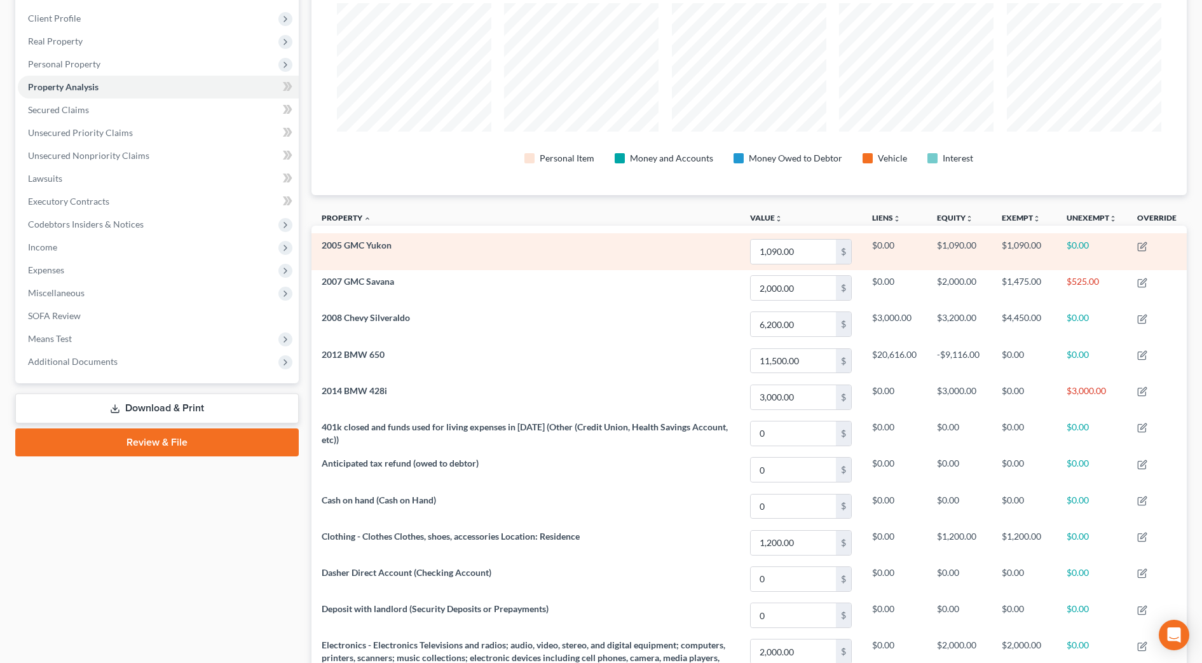
scroll to position [86, 0]
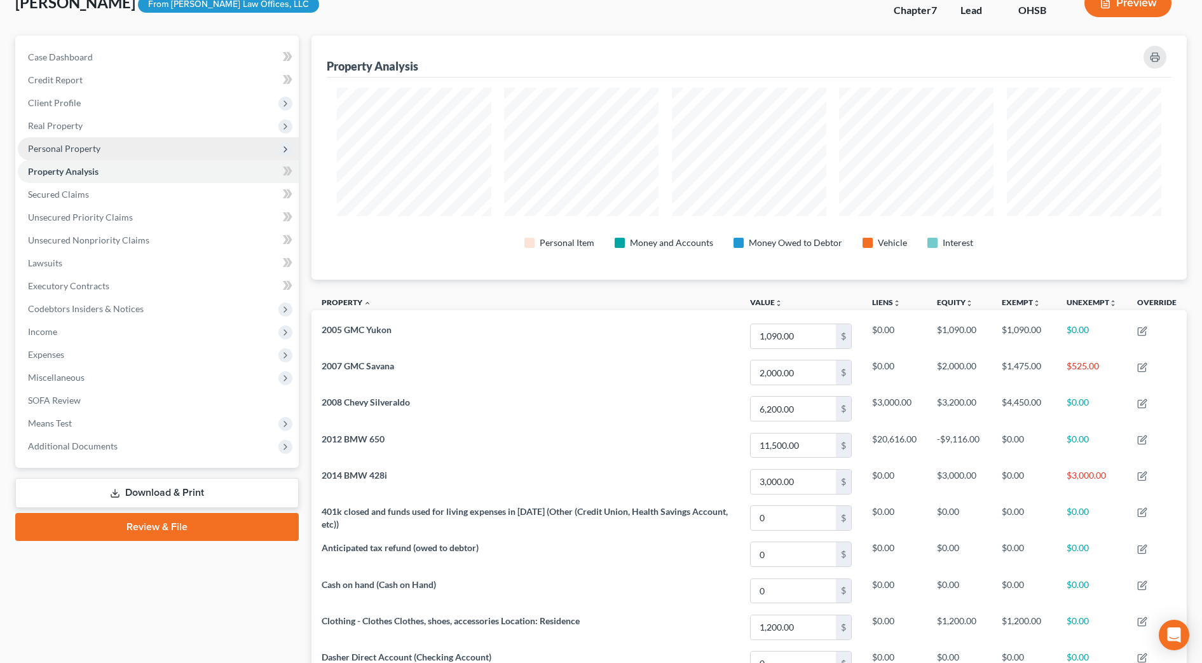
click at [79, 151] on span "Personal Property" at bounding box center [64, 148] width 72 height 11
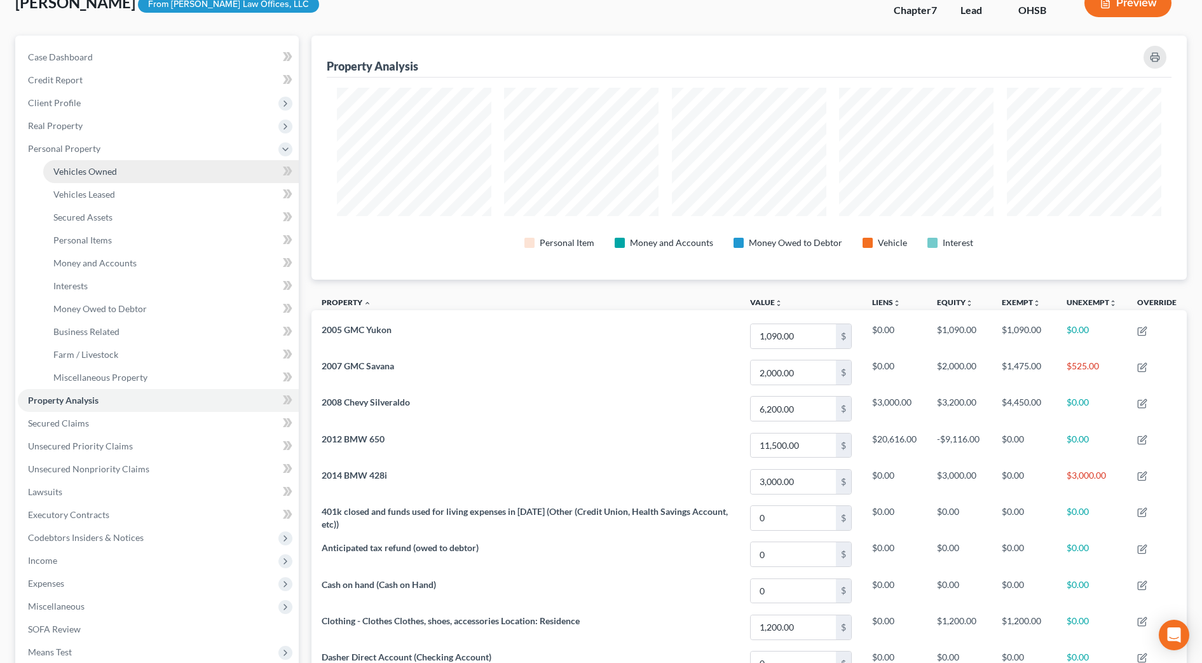
click at [81, 165] on link "Vehicles Owned" at bounding box center [171, 171] width 256 height 23
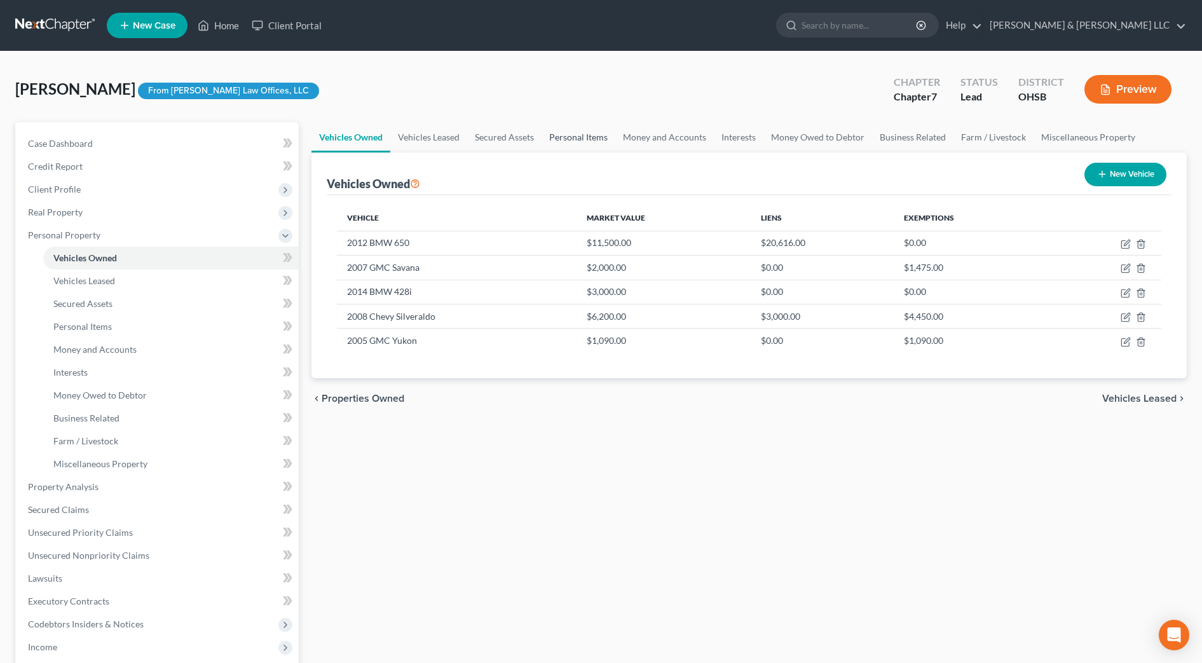
click at [570, 141] on link "Personal Items" at bounding box center [579, 137] width 74 height 31
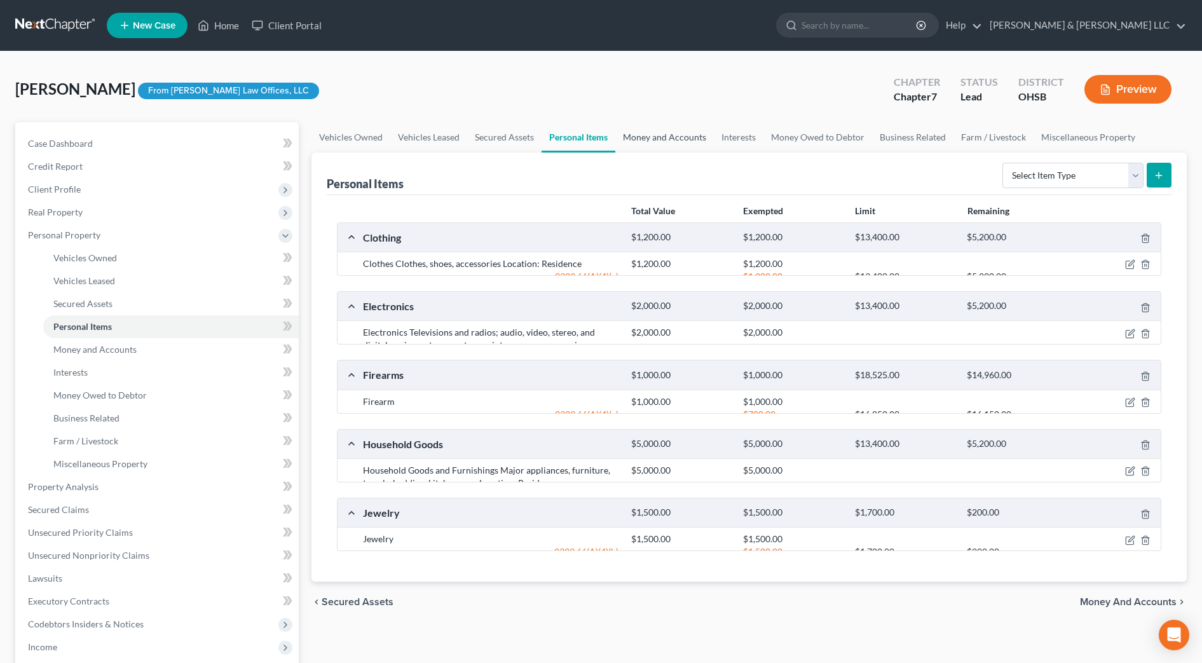
click at [666, 136] on link "Money and Accounts" at bounding box center [665, 137] width 99 height 31
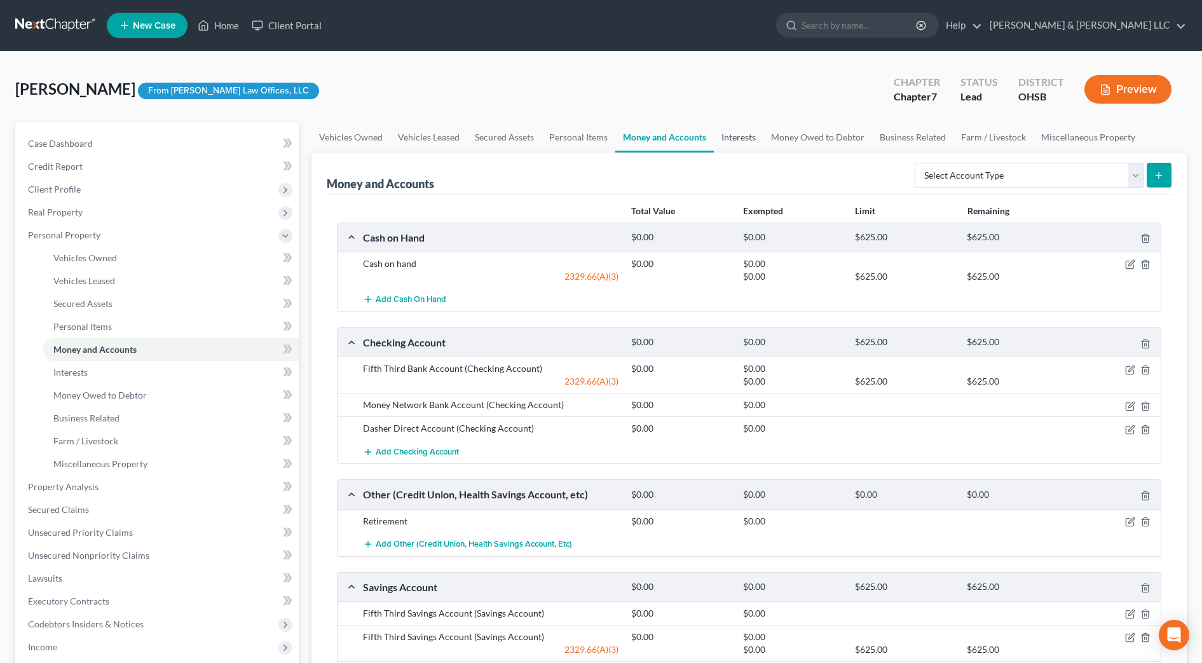
drag, startPoint x: 743, startPoint y: 144, endPoint x: 783, endPoint y: 139, distance: 40.4
click at [744, 143] on link "Interests" at bounding box center [739, 137] width 50 height 31
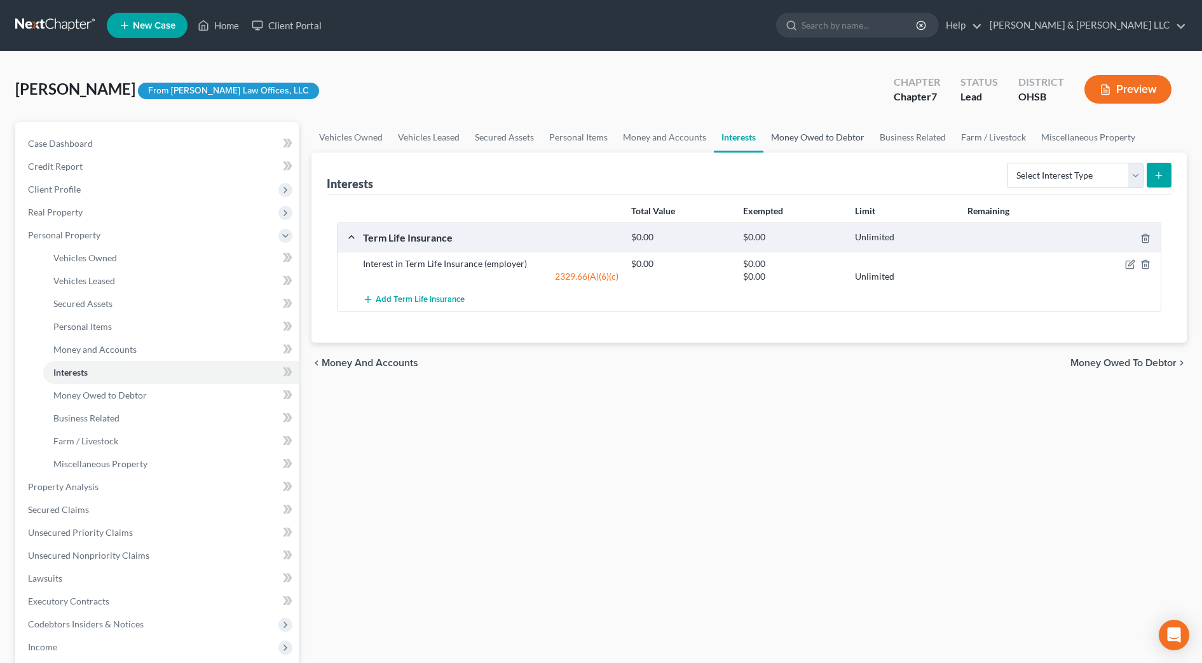
click at [791, 142] on link "Money Owed to Debtor" at bounding box center [818, 137] width 109 height 31
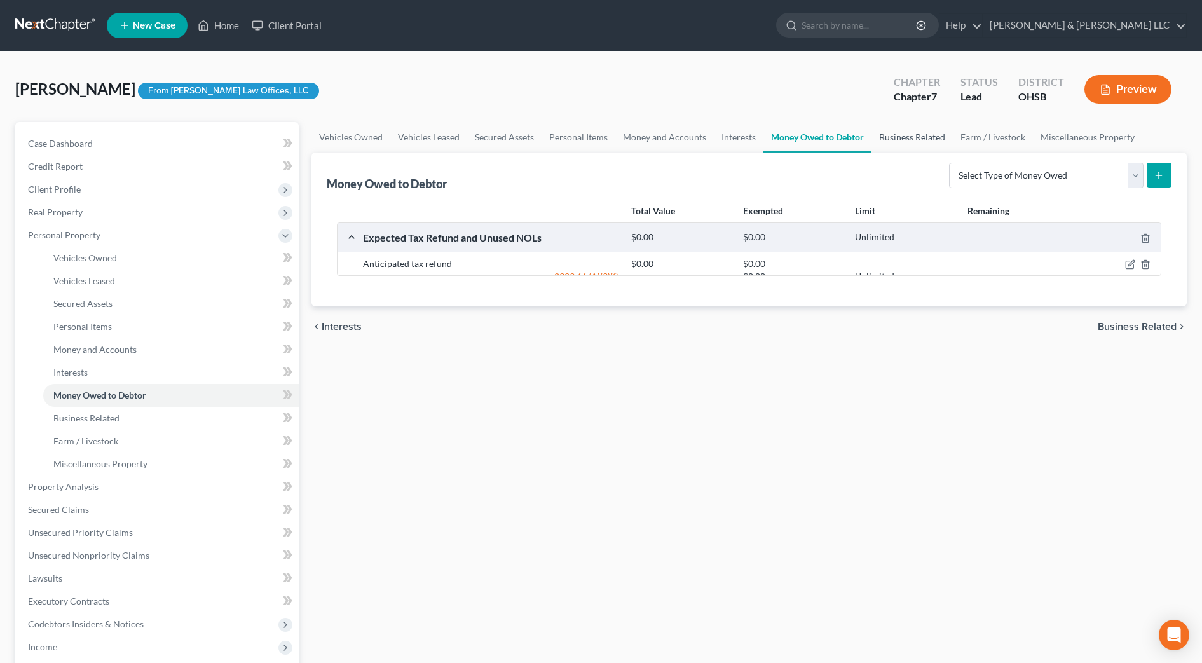
click at [900, 138] on link "Business Related" at bounding box center [912, 137] width 81 height 31
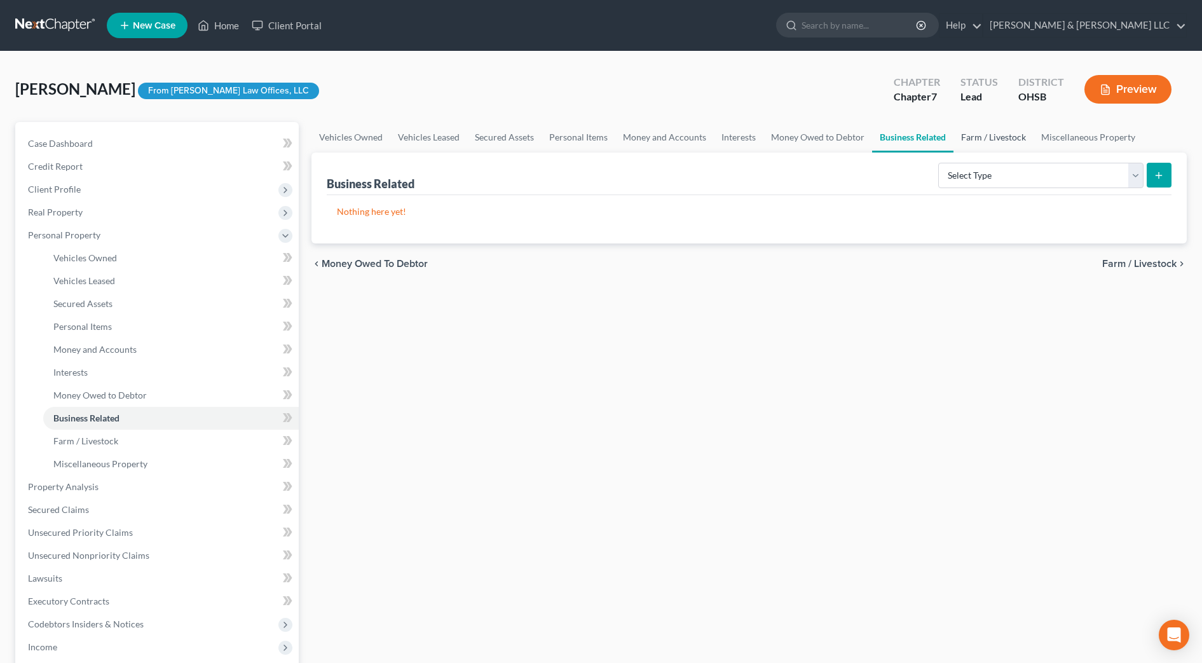
click at [992, 138] on link "Farm / Livestock" at bounding box center [994, 137] width 80 height 31
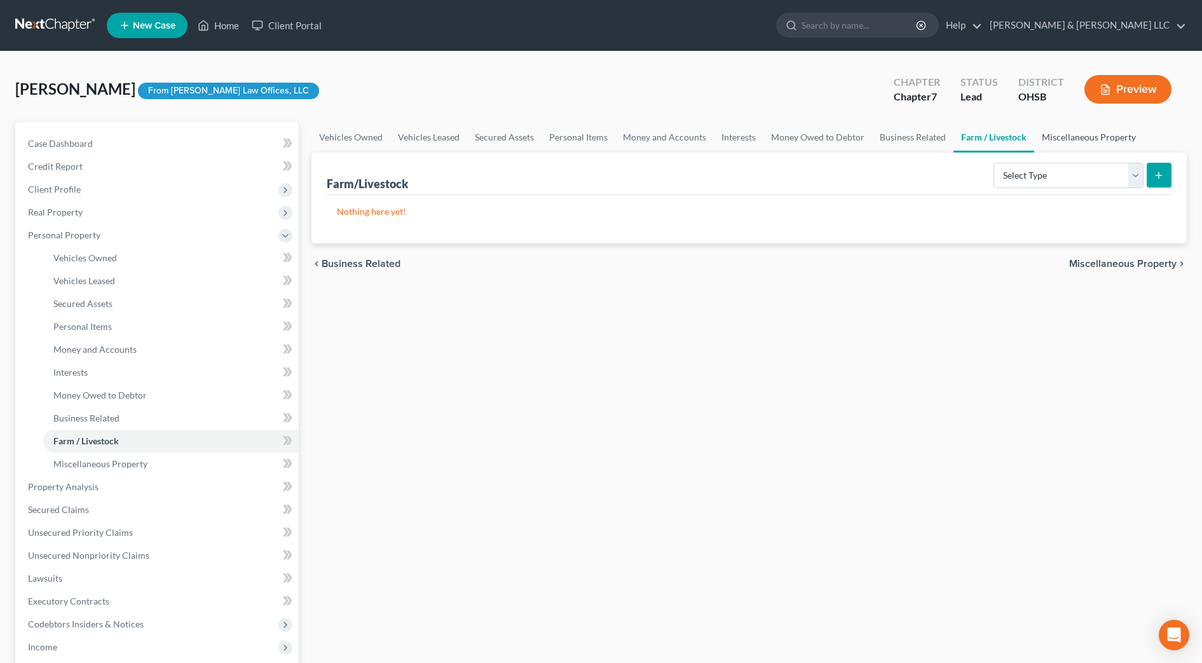
click at [1067, 137] on link "Miscellaneous Property" at bounding box center [1089, 137] width 109 height 31
